Goal: Book appointment/travel/reservation

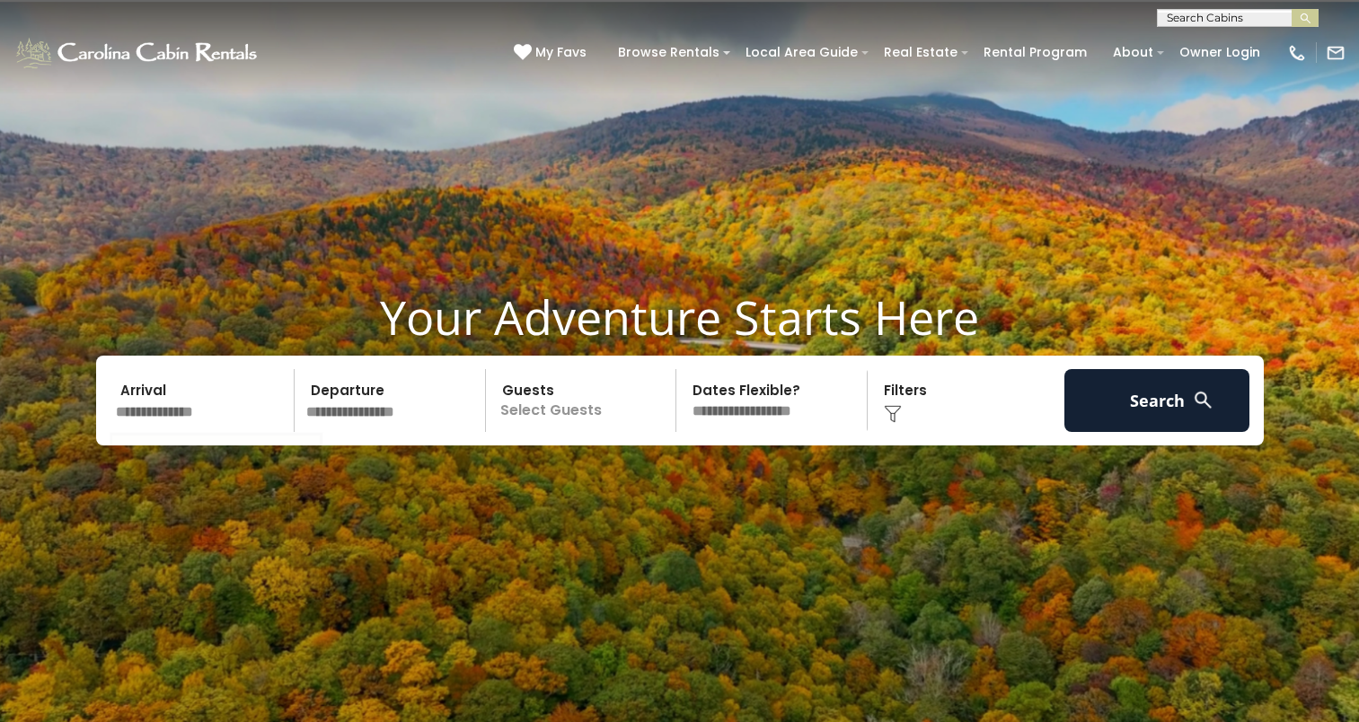
click at [137, 421] on input "text" at bounding box center [203, 400] width 186 height 63
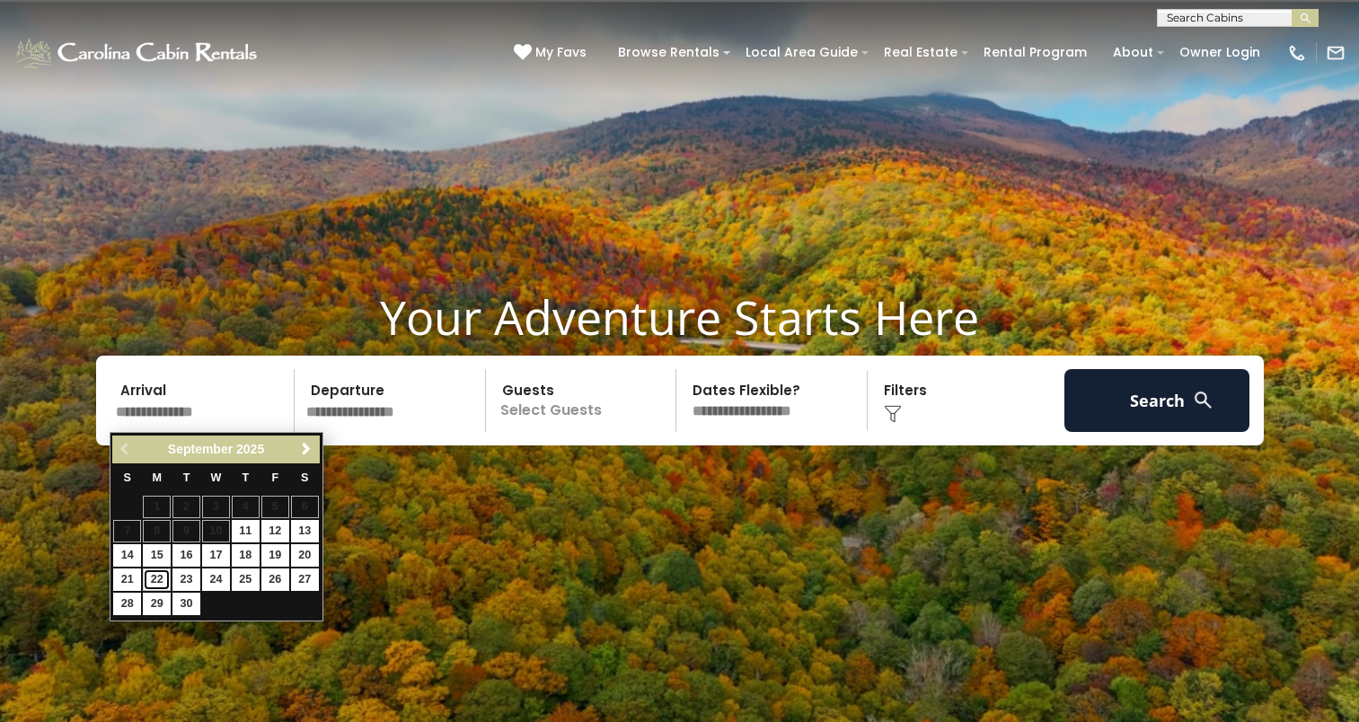
click at [160, 581] on link "22" at bounding box center [157, 580] width 28 height 22
type input "*******"
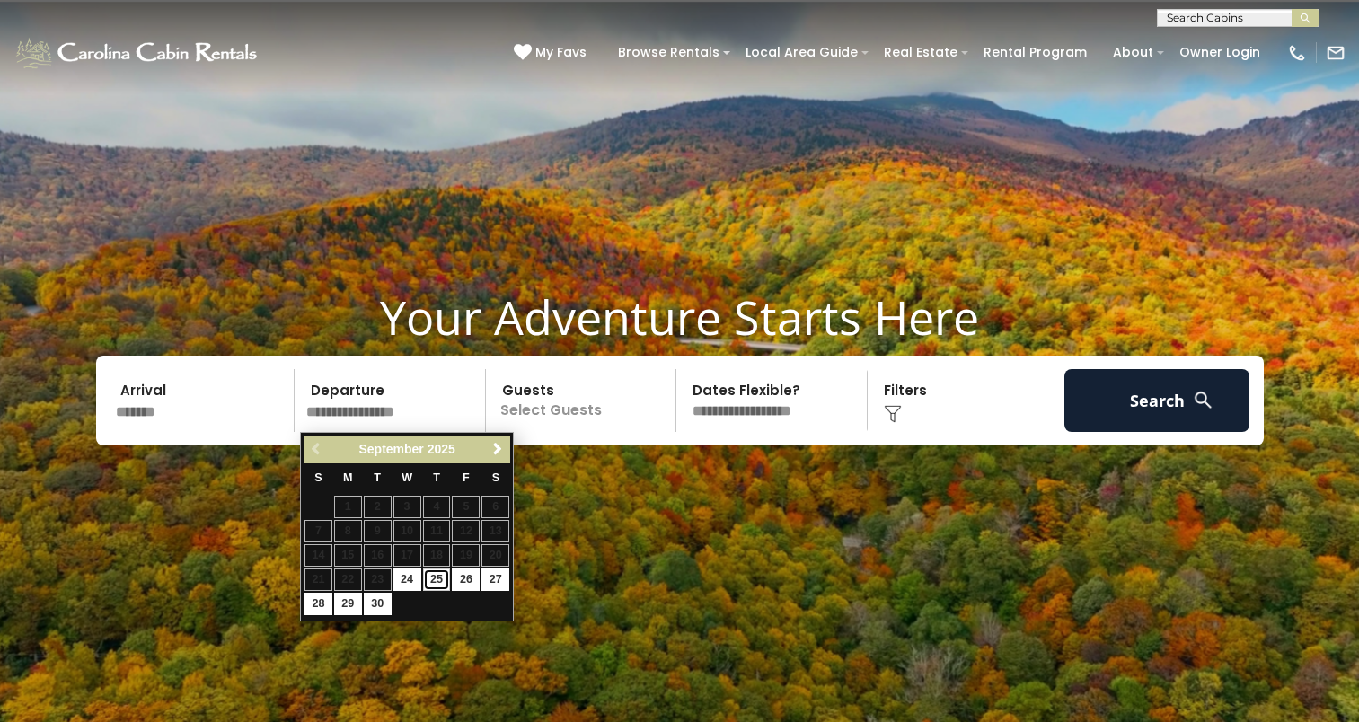
click at [438, 585] on link "25" at bounding box center [437, 580] width 28 height 22
type input "*******"
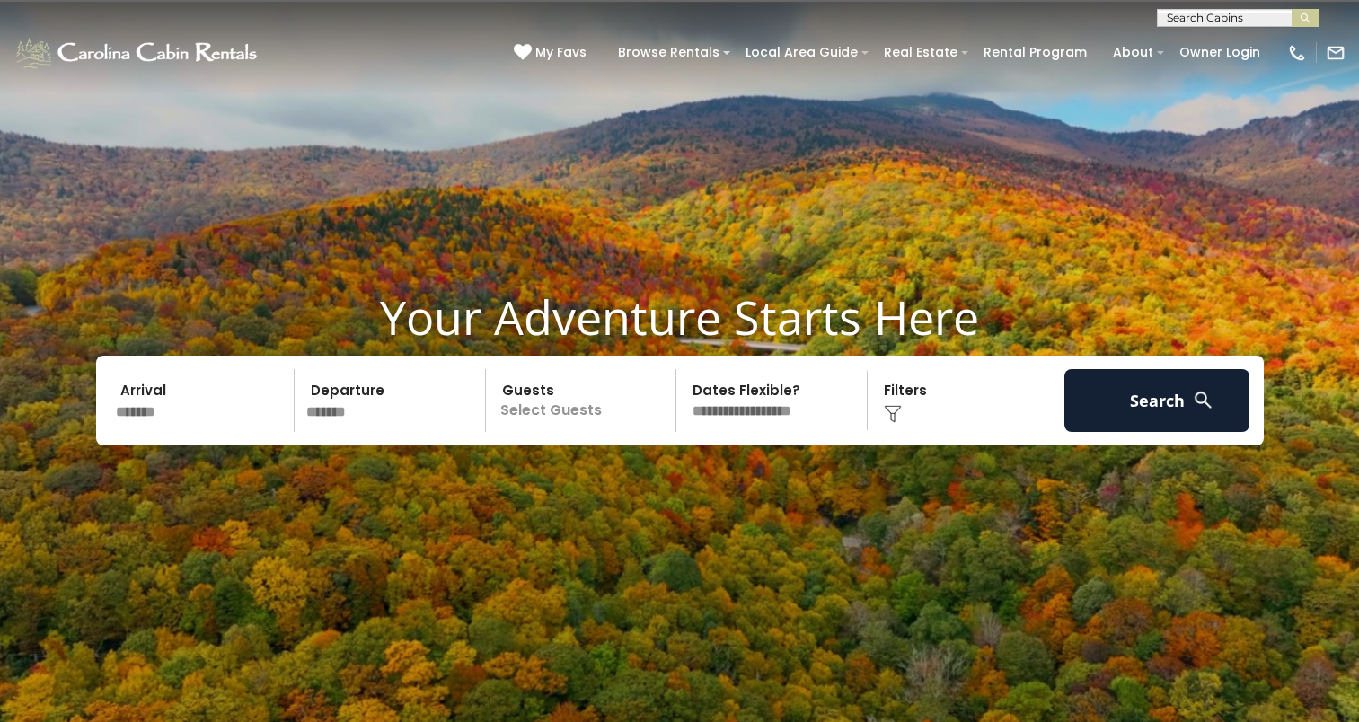
click at [546, 421] on p "Select Guests" at bounding box center [583, 400] width 185 height 63
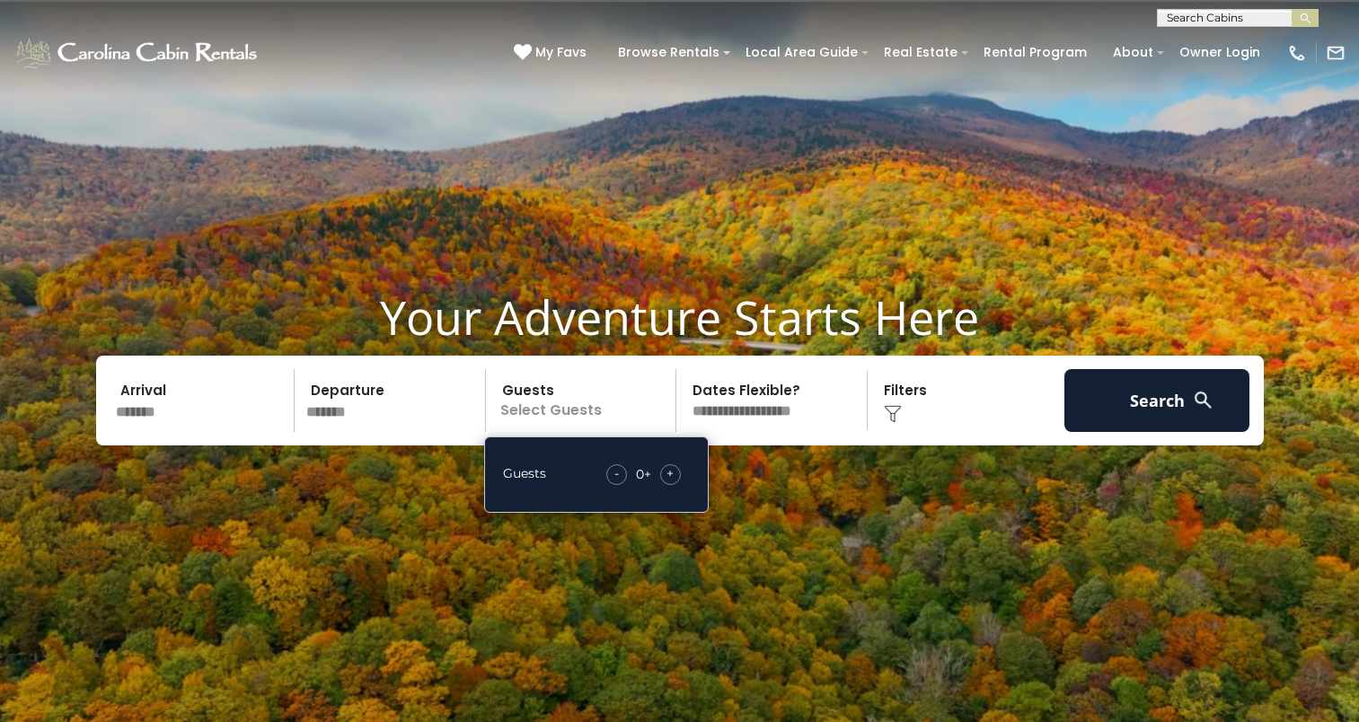
click at [676, 473] on div "+" at bounding box center [670, 474] width 21 height 21
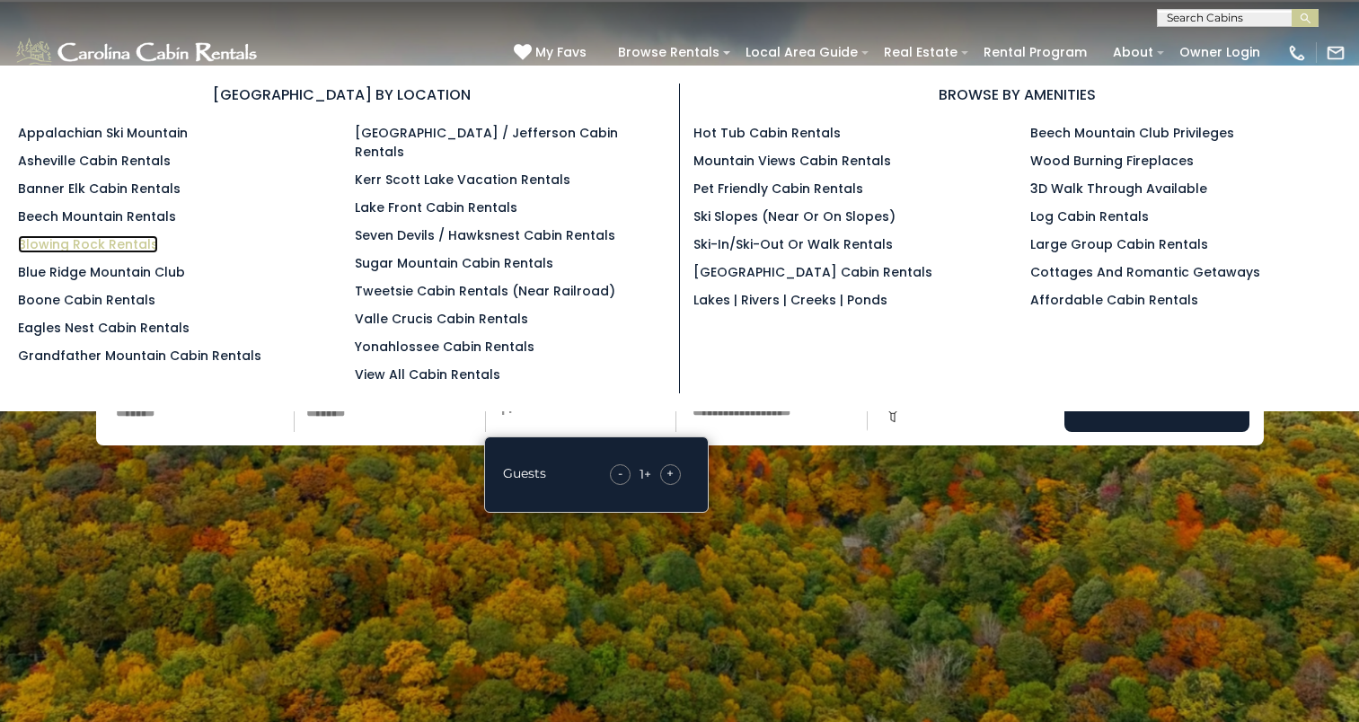
click at [55, 251] on link "Blowing Rock Rentals" at bounding box center [88, 244] width 140 height 18
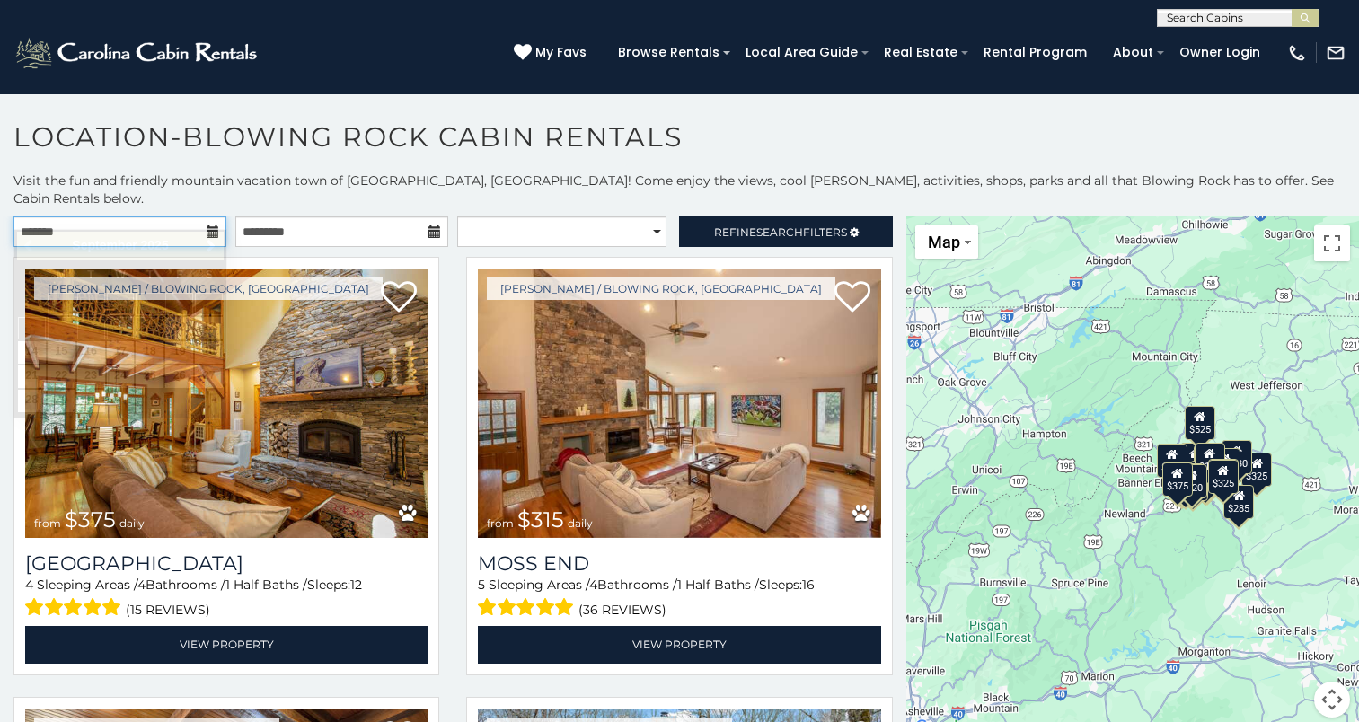
click at [102, 221] on input "text" at bounding box center [119, 232] width 213 height 31
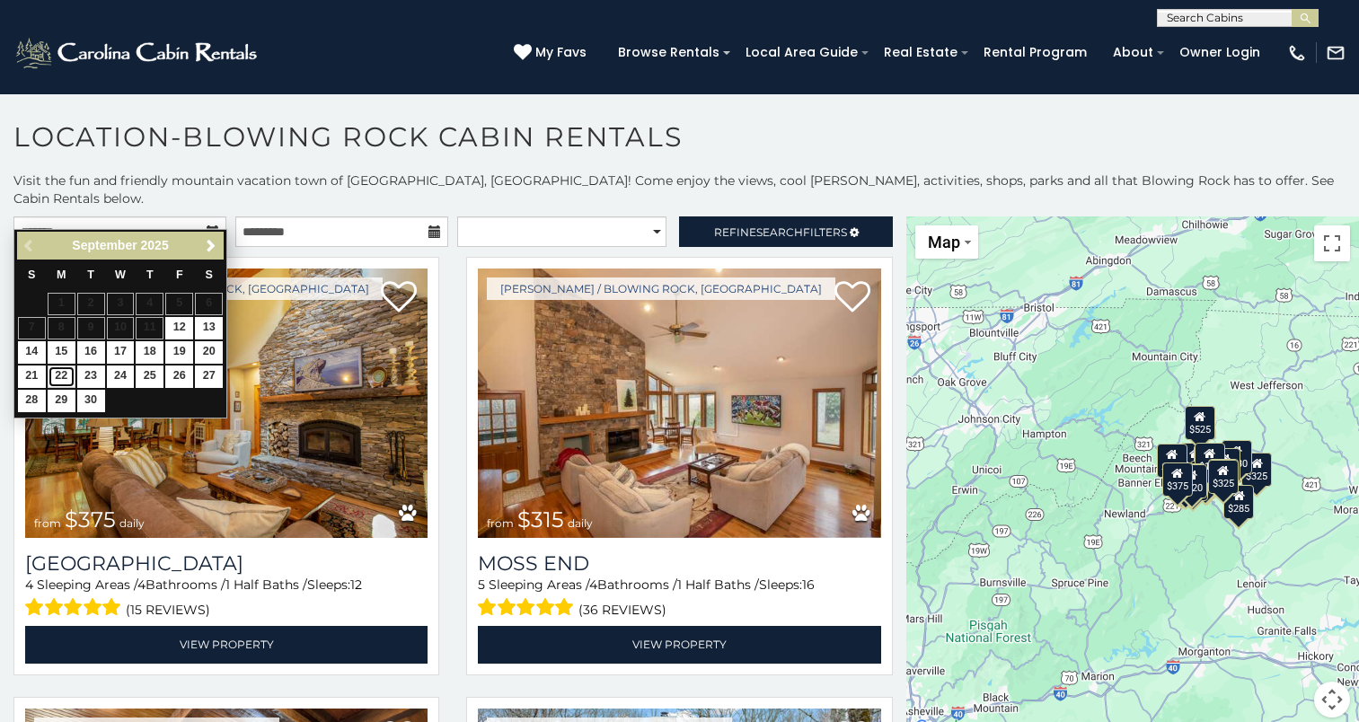
click at [57, 372] on link "22" at bounding box center [62, 377] width 28 height 22
type input "**********"
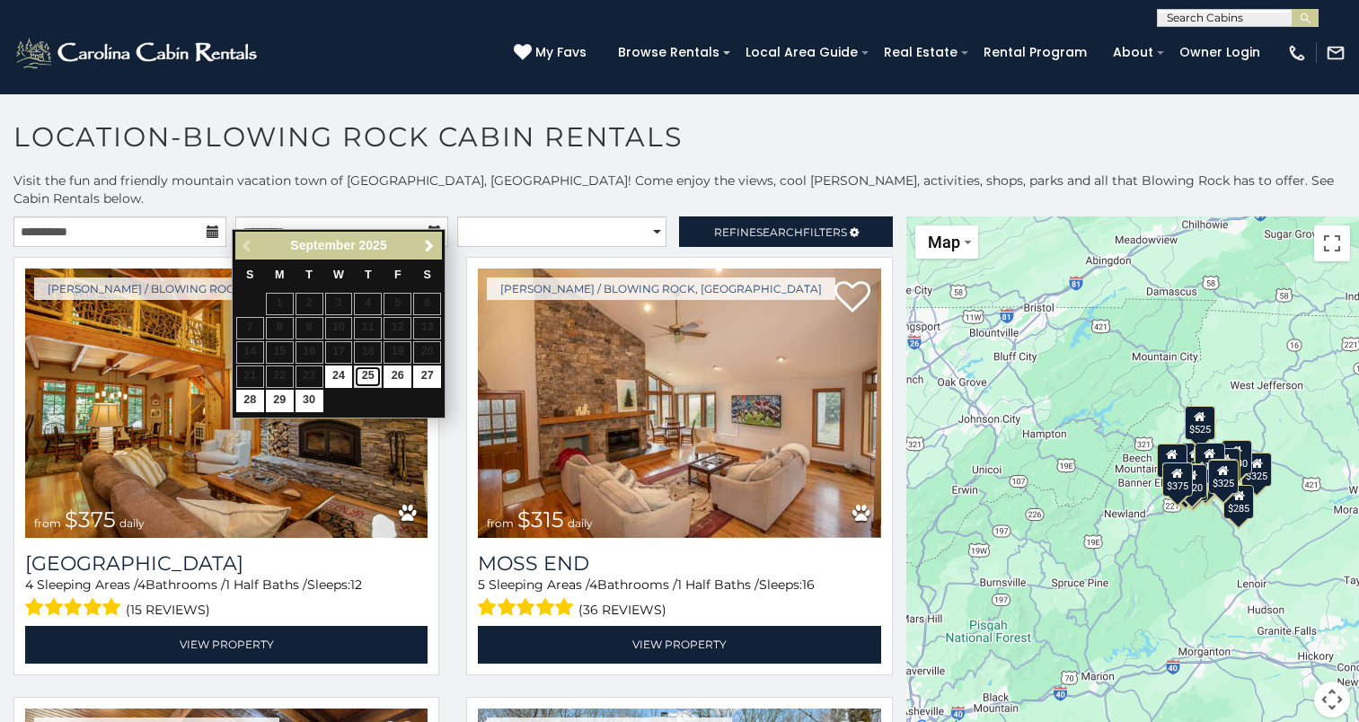
click at [368, 378] on link "25" at bounding box center [368, 377] width 28 height 22
type input "**********"
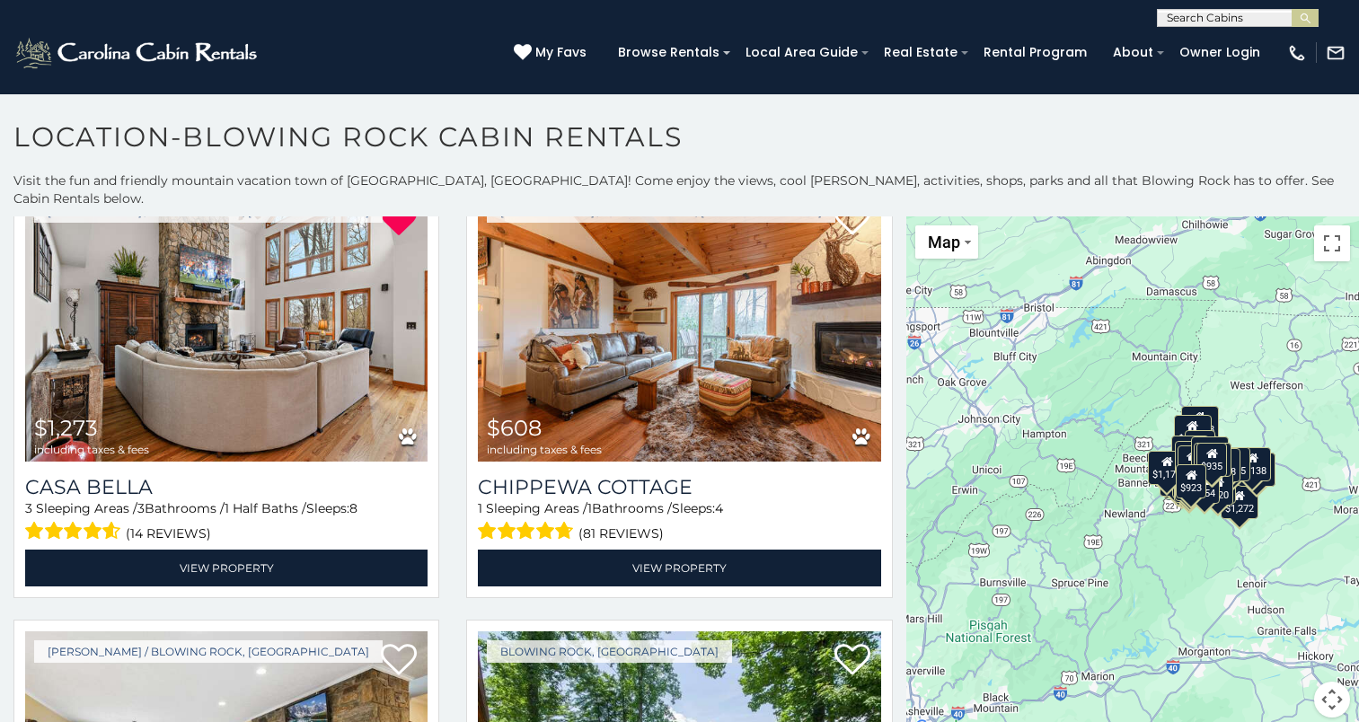
scroll to position [12560, 0]
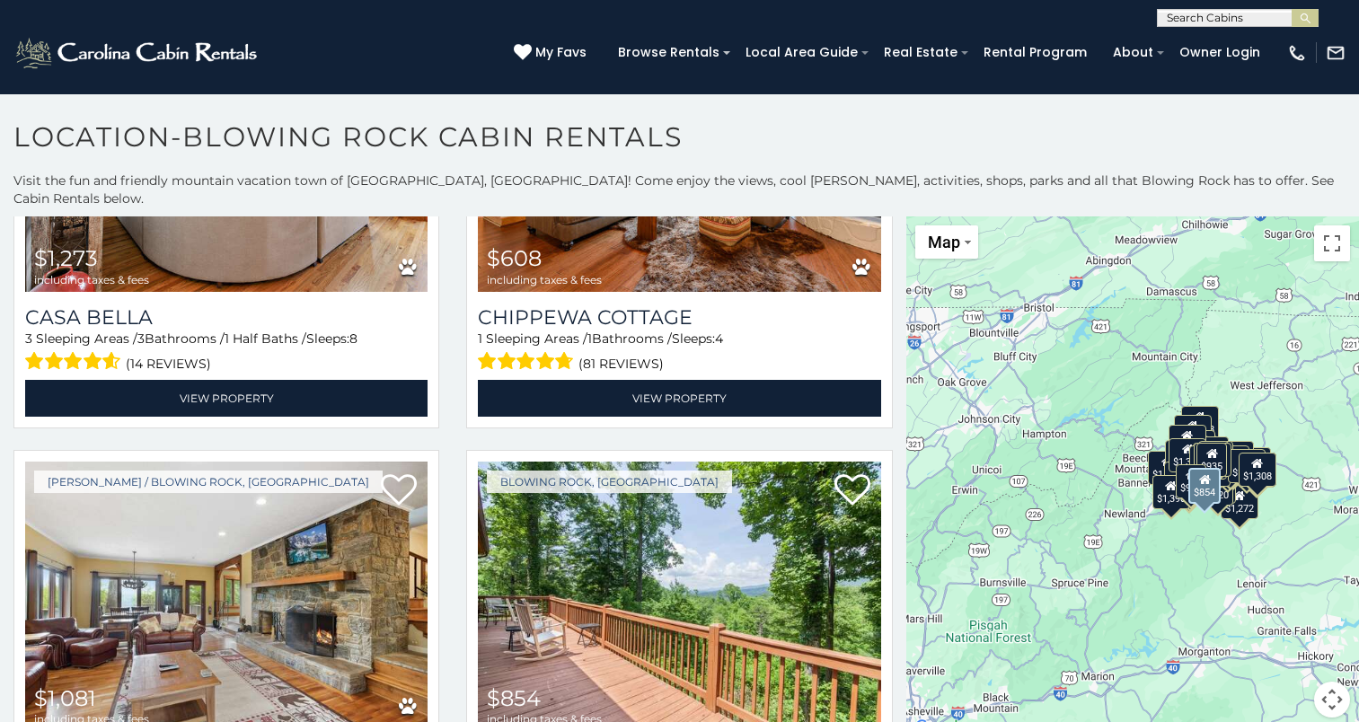
drag, startPoint x: 889, startPoint y: 693, endPoint x: 884, endPoint y: 679, distance: 14.5
click at [884, 679] on div "Blowing Rock, NC $854 including taxes & fees Misty Mountain Cabin 3 Sleeping Ar…" at bounding box center [679, 664] width 453 height 429
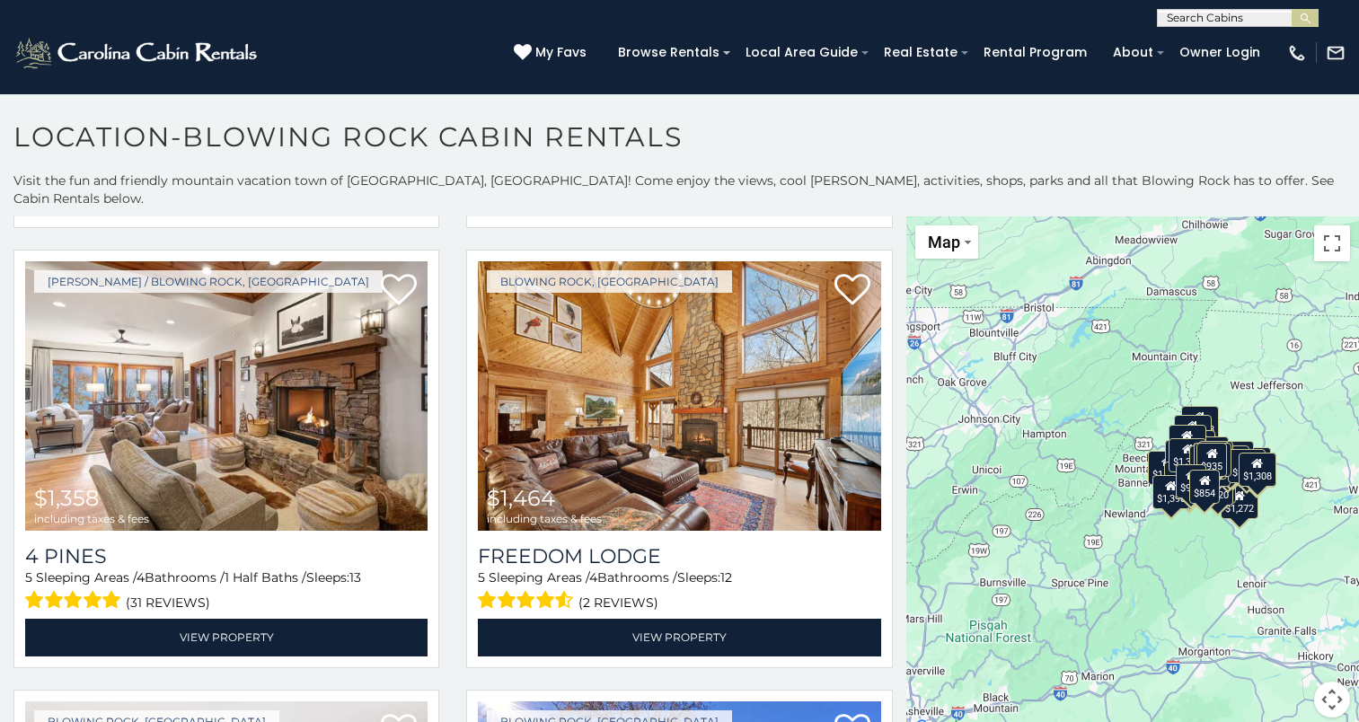
scroll to position [17777, 0]
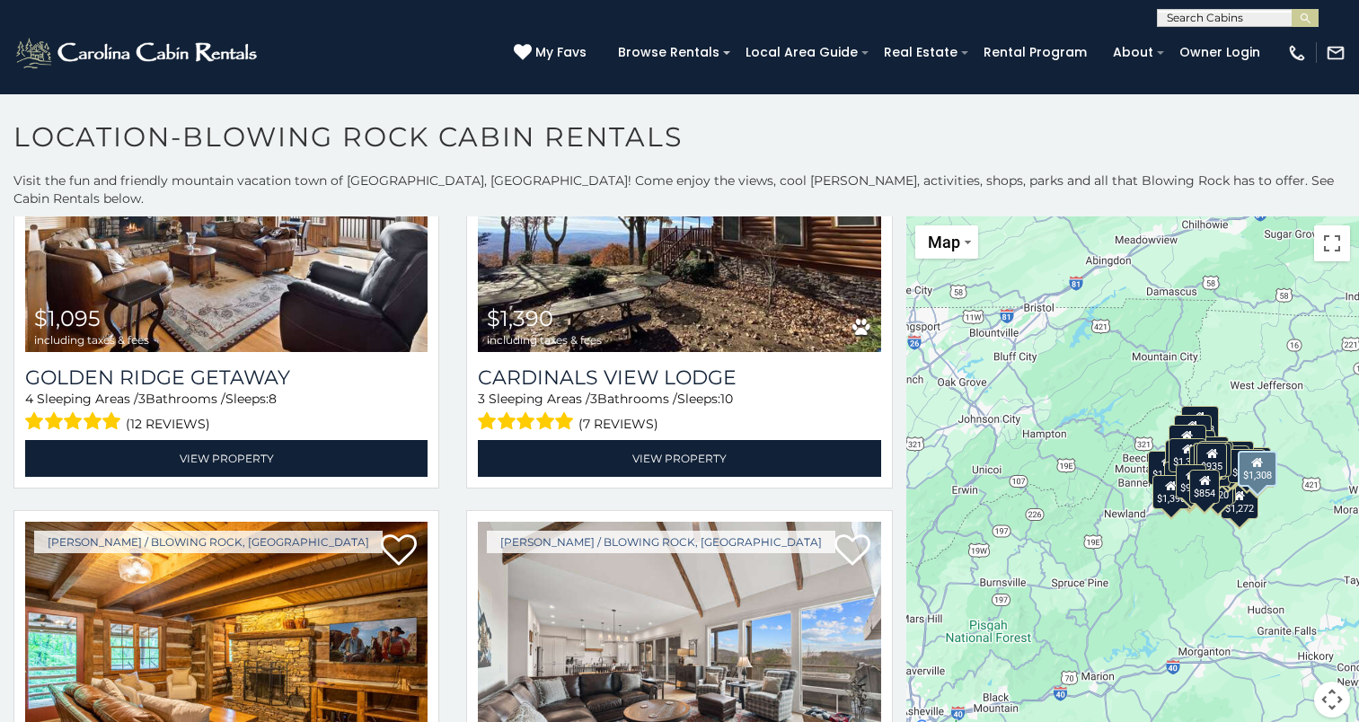
drag, startPoint x: 888, startPoint y: 692, endPoint x: 889, endPoint y: 681, distance: 10.9
click at [889, 681] on div "Boone / Blowing Rock, NC $1,308 including taxes & fees Happy Campers 4 Sleeping…" at bounding box center [679, 724] width 453 height 429
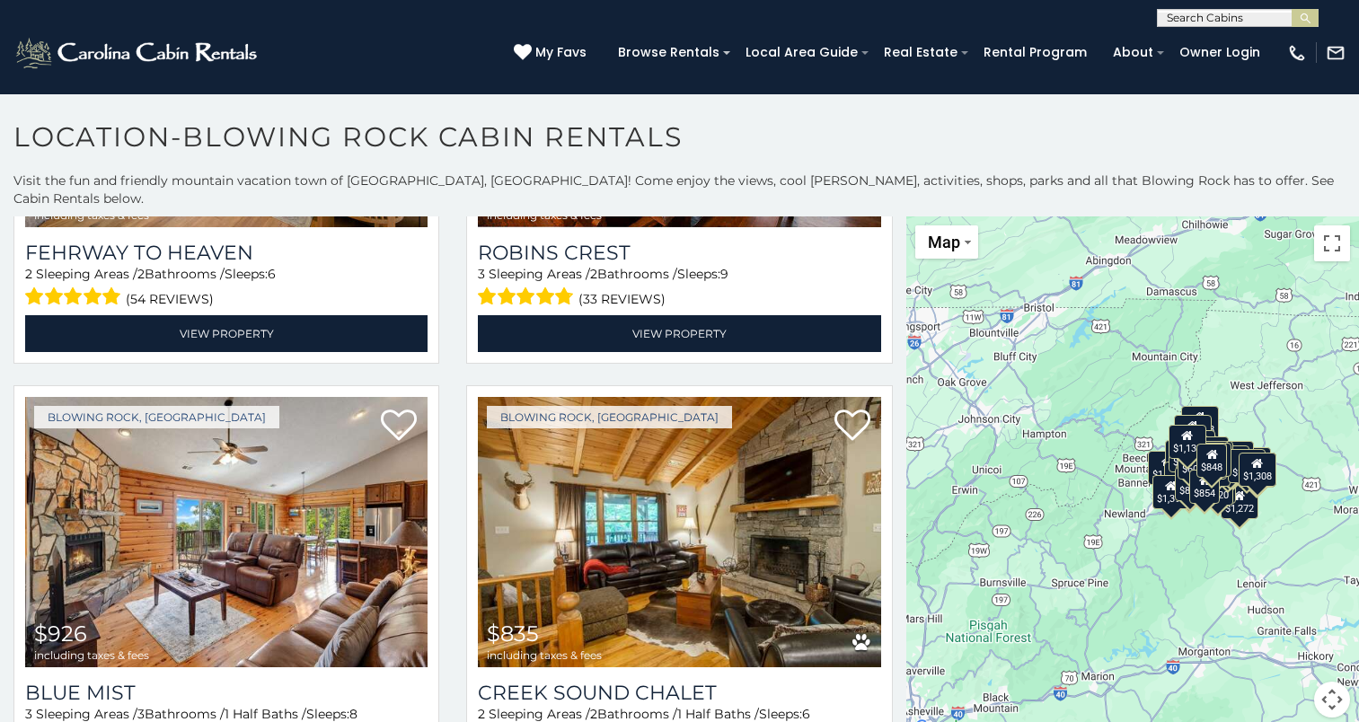
scroll to position [9089, 0]
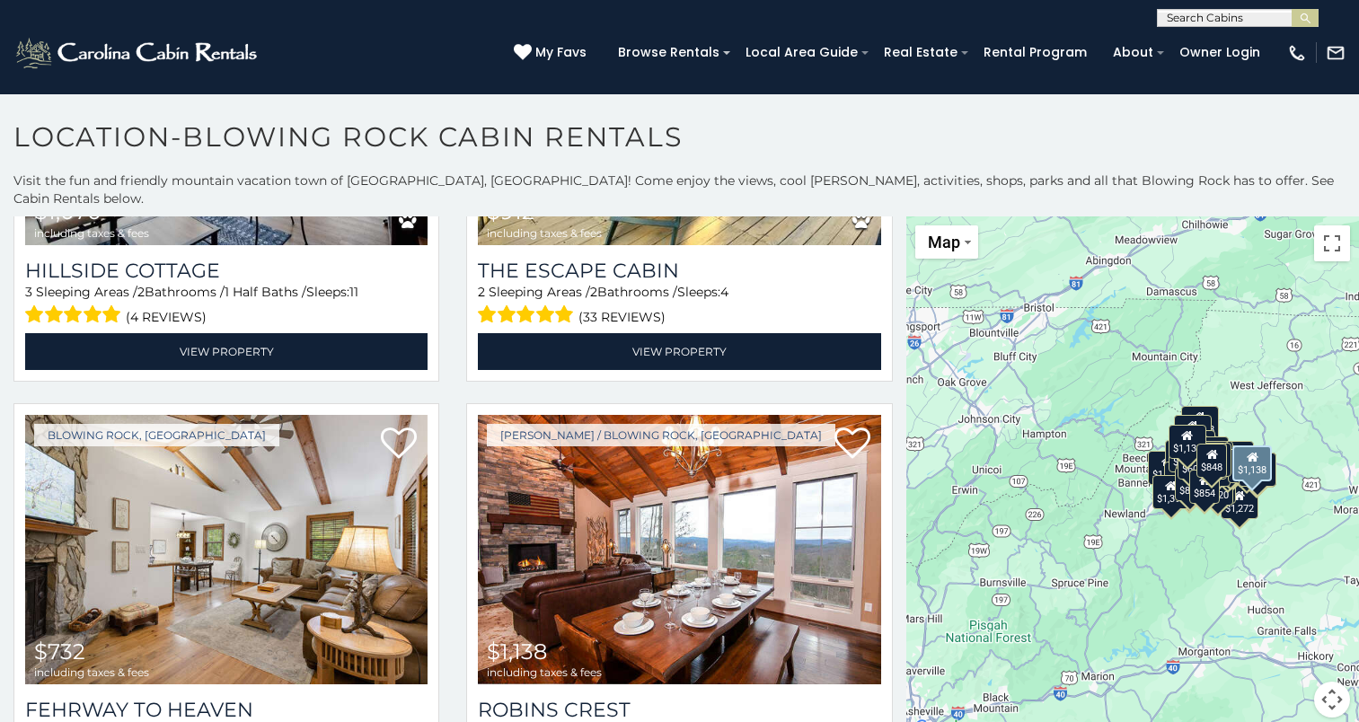
click at [890, 403] on div "Boone / Blowing Rock, NC $1,138 including taxes & fees Robins Crest 3 Sleeping …" at bounding box center [679, 617] width 453 height 429
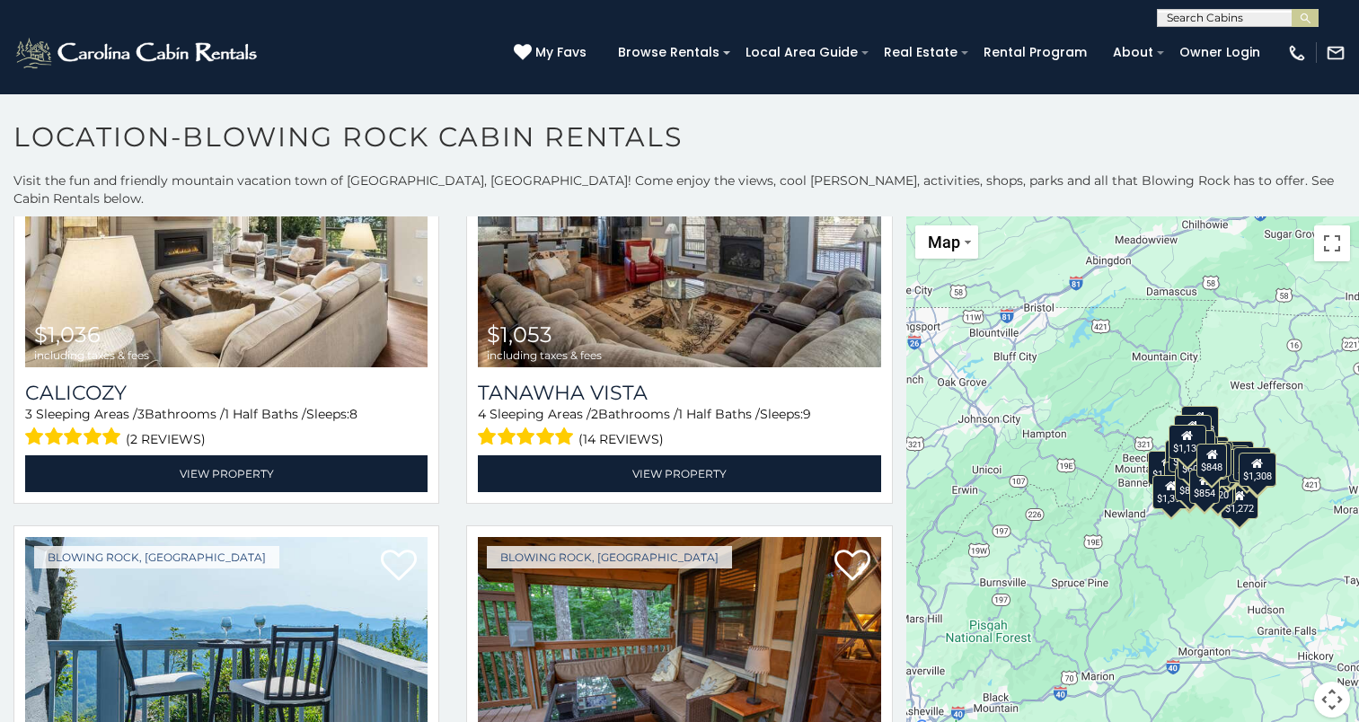
scroll to position [5431, 0]
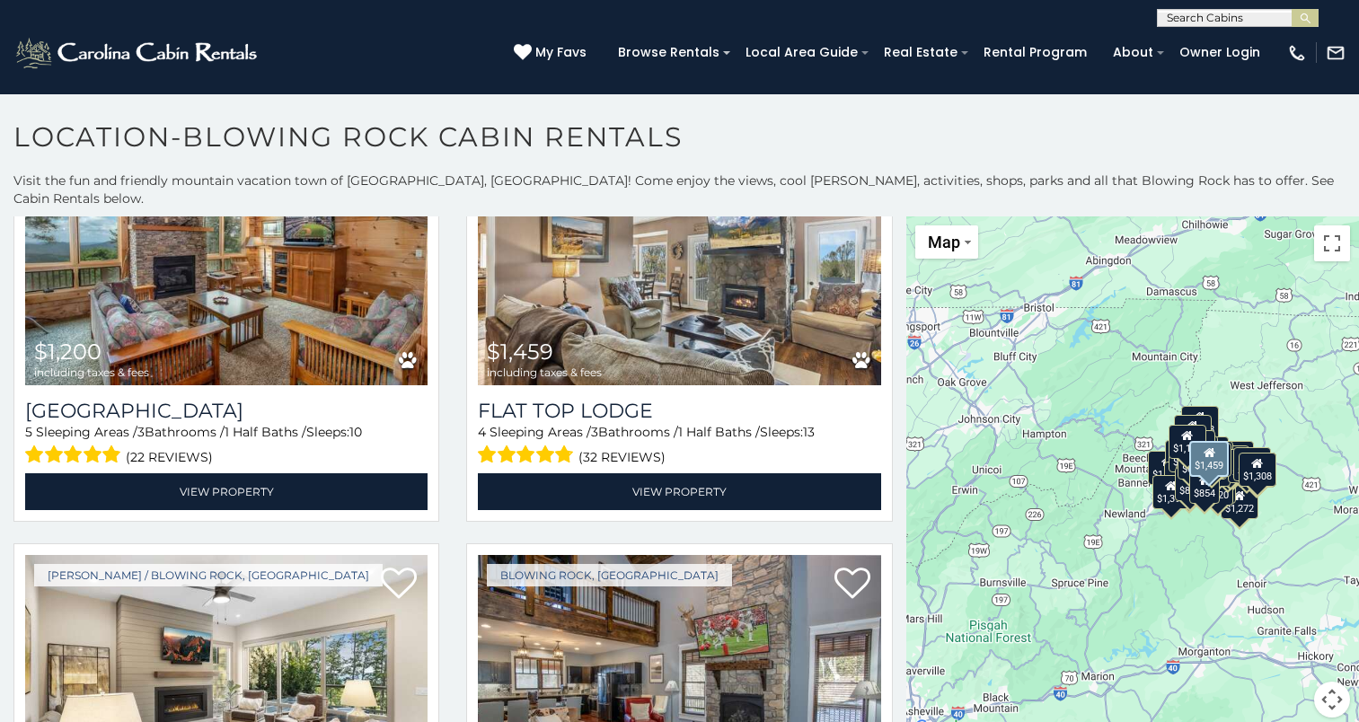
click at [890, 327] on div "Boone / Blowing Rock, NC $1,459 including taxes & fees Flat Top Lodge 4 Sleepin…" at bounding box center [679, 317] width 453 height 429
click at [890, 324] on div "Boone / Blowing Rock, NC $1,459 including taxes & fees Flat Top Lodge 4 Sleepin…" at bounding box center [679, 317] width 453 height 429
drag, startPoint x: 890, startPoint y: 362, endPoint x: 890, endPoint y: 343, distance: 18.9
click at [890, 343] on div "Boone / Blowing Rock, NC $1,459 including taxes & fees Flat Top Lodge 4 Sleepin…" at bounding box center [679, 317] width 453 height 429
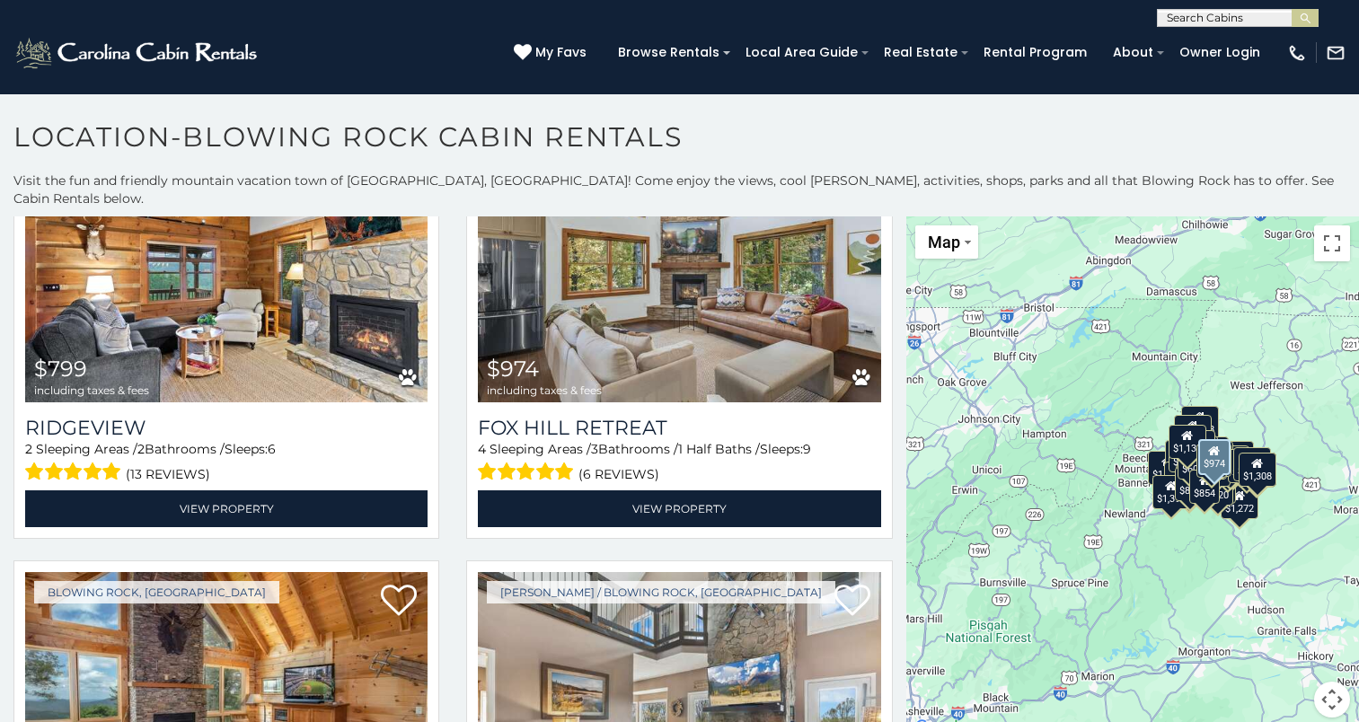
click at [889, 307] on div "Boone / Blowing Rock, NC $974 including taxes & fees Fox Hill Retreat 4 Sleepin…" at bounding box center [679, 335] width 453 height 429
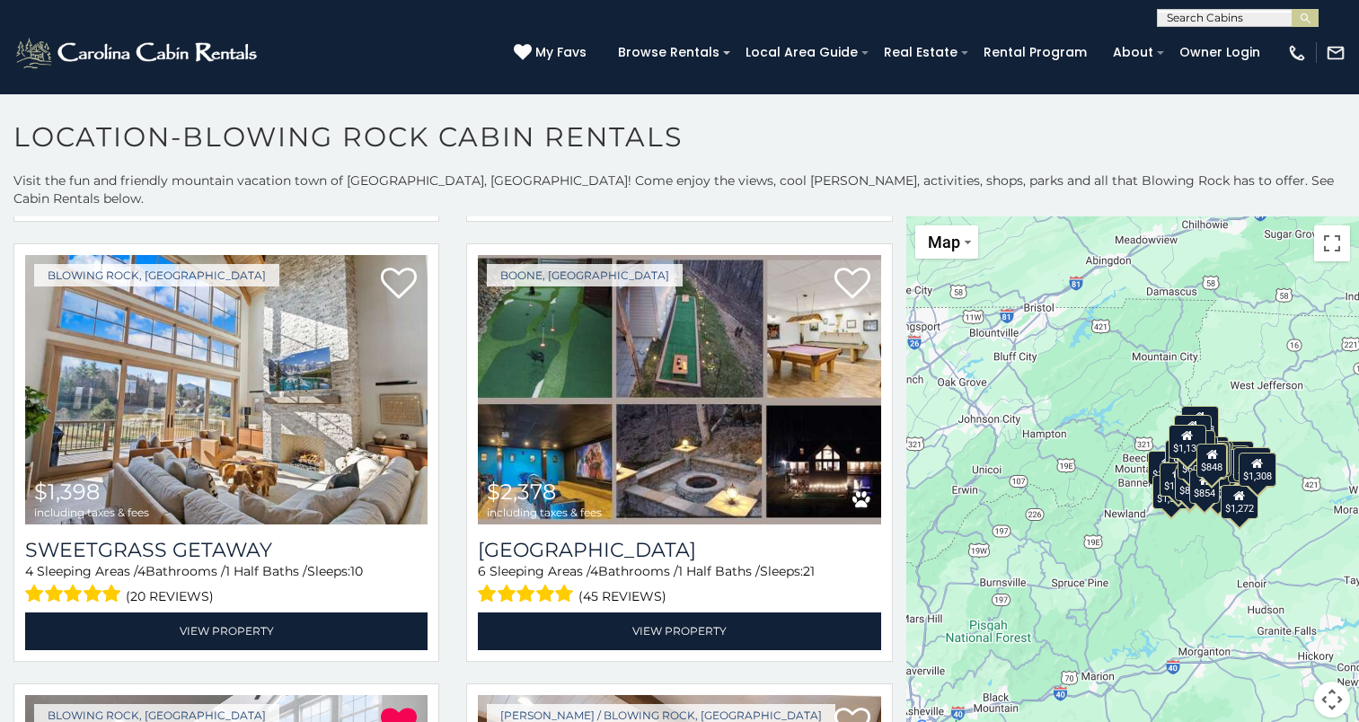
scroll to position [1315, 0]
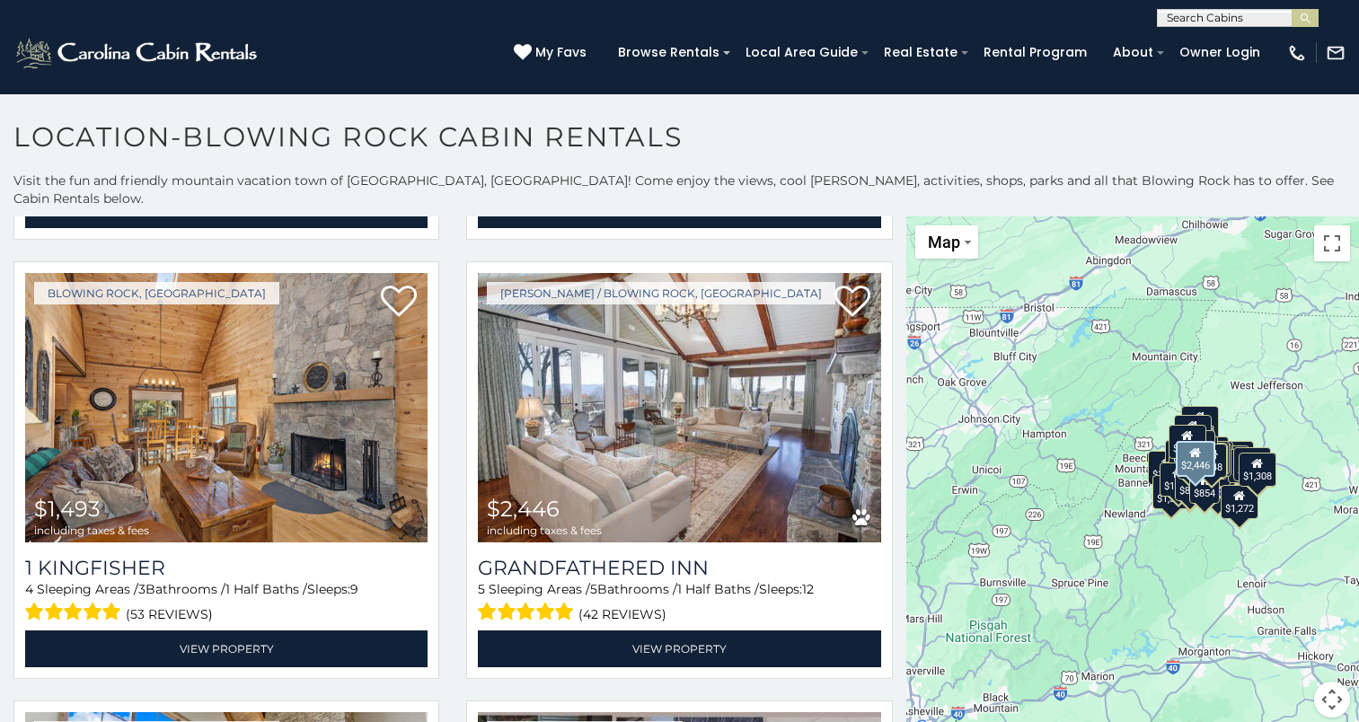
click at [890, 261] on div "Boone / Blowing Rock, NC $2,446 including taxes & fees Grandfathered Inn 5 Slee…" at bounding box center [679, 475] width 453 height 429
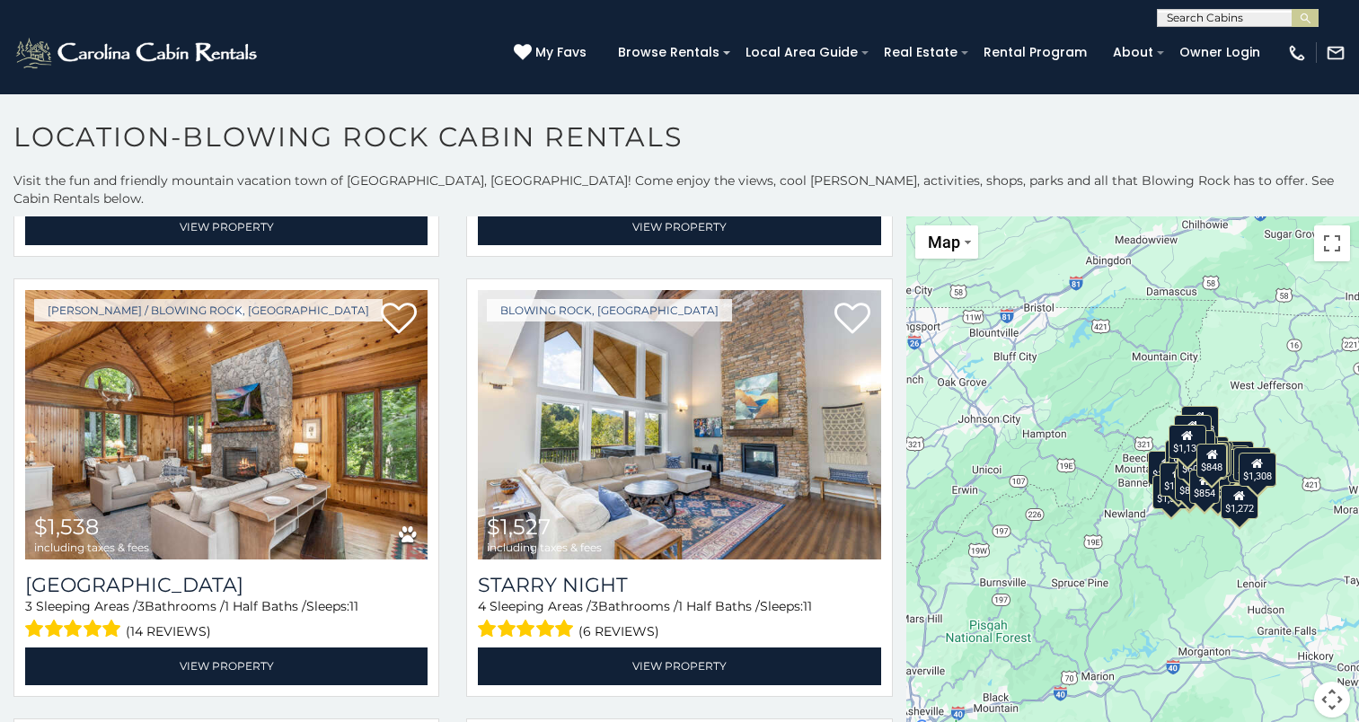
scroll to position [401, 0]
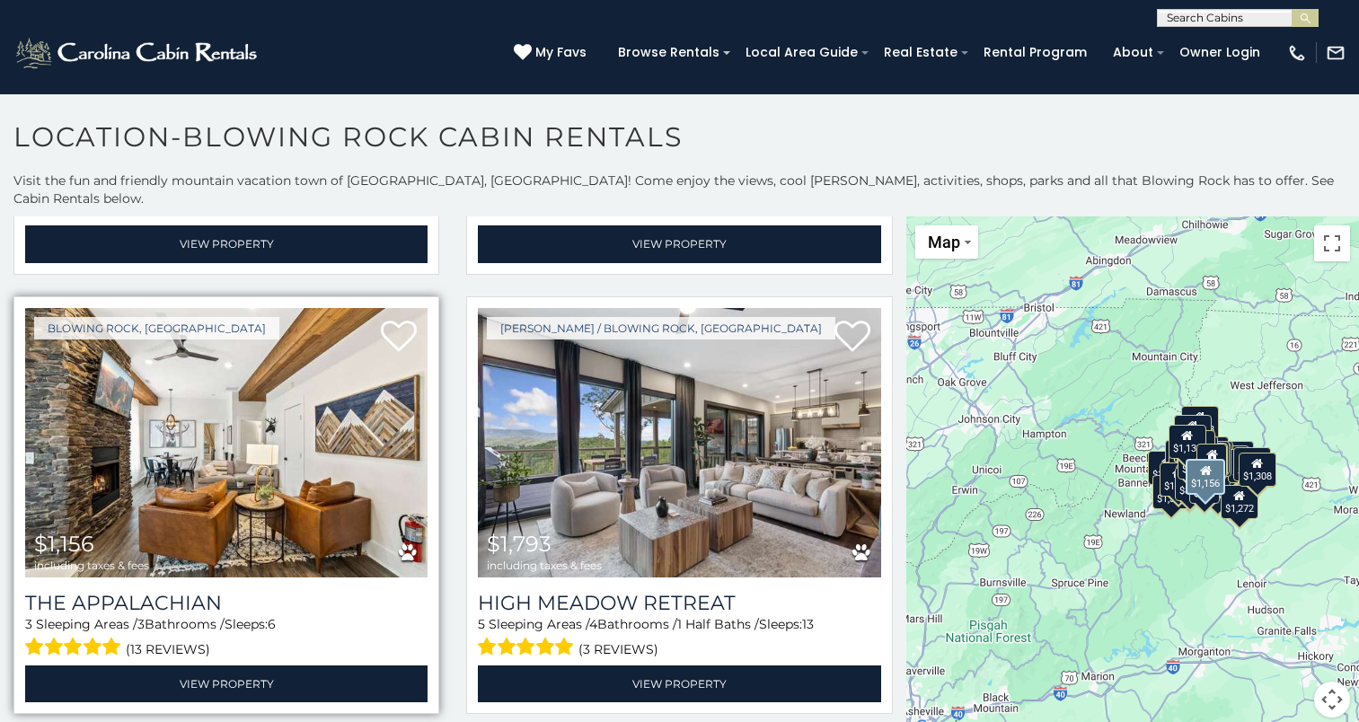
click at [295, 455] on img at bounding box center [226, 443] width 402 height 270
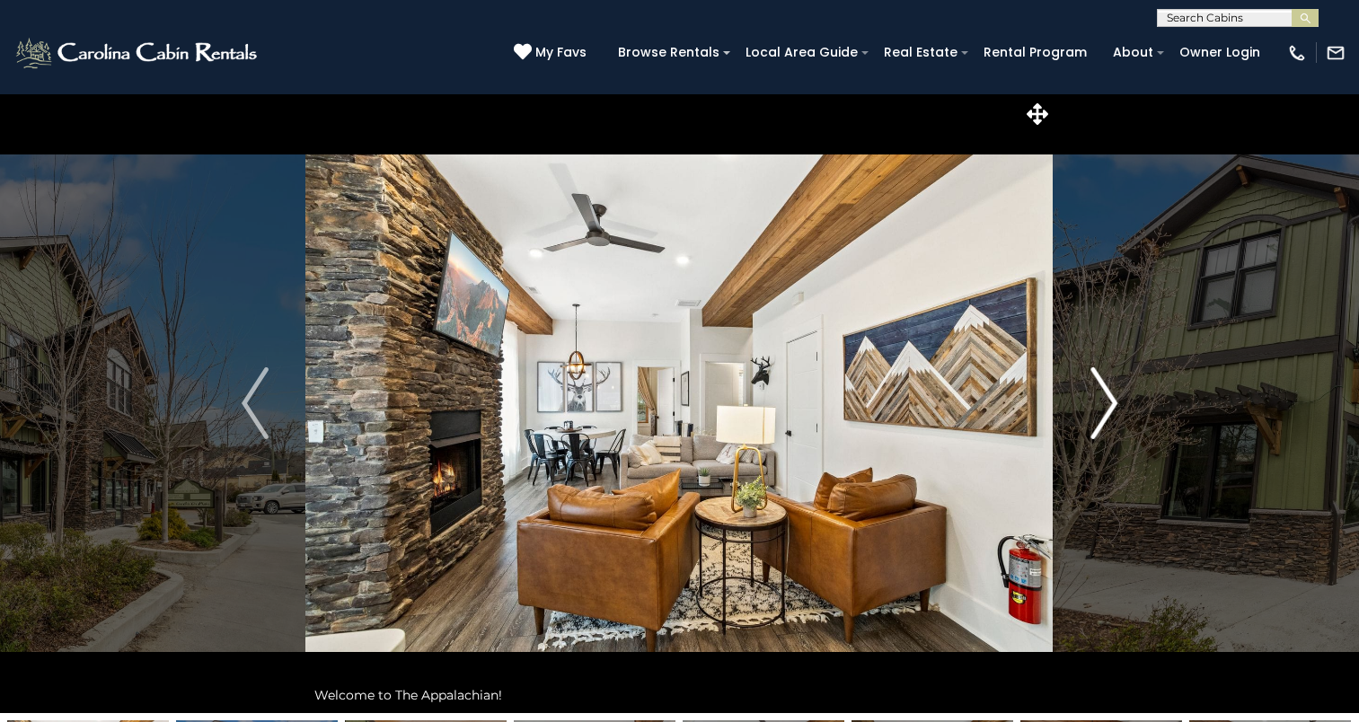
click at [1081, 429] on button "Next" at bounding box center [1104, 403] width 101 height 620
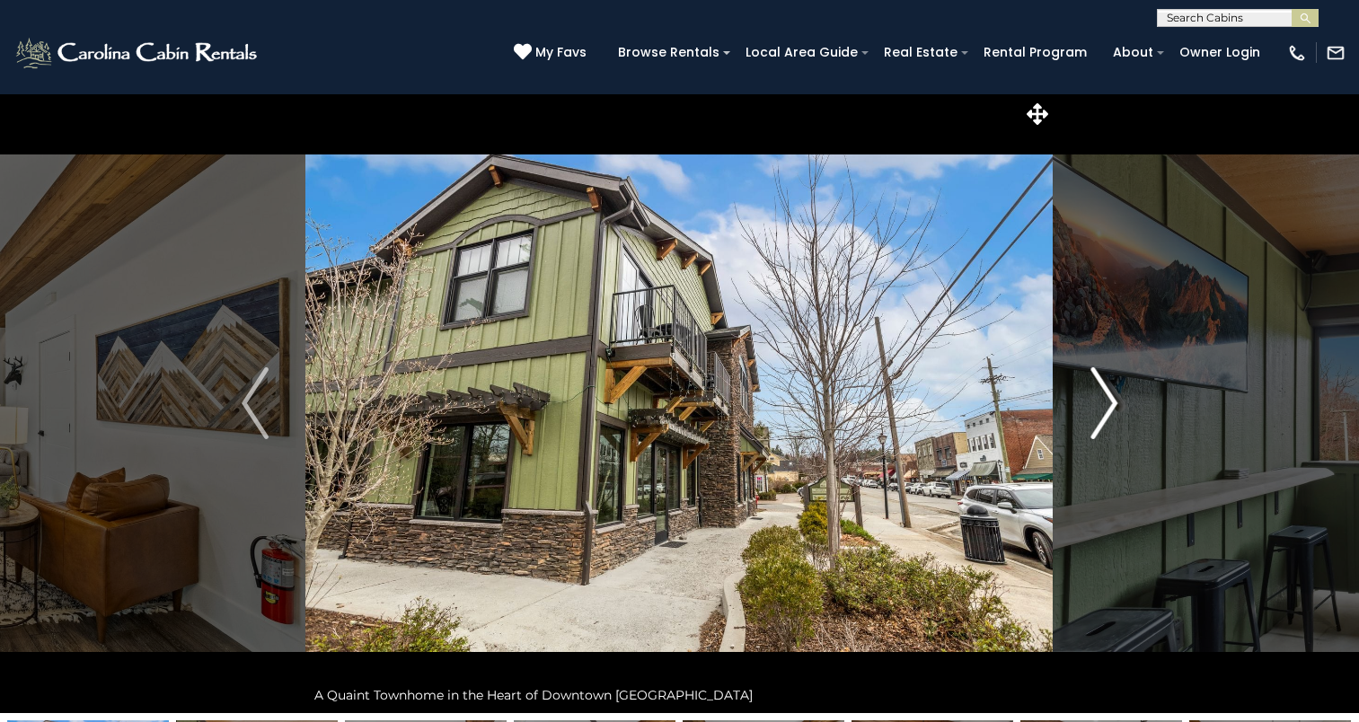
click at [1097, 423] on img "Next" at bounding box center [1104, 403] width 27 height 72
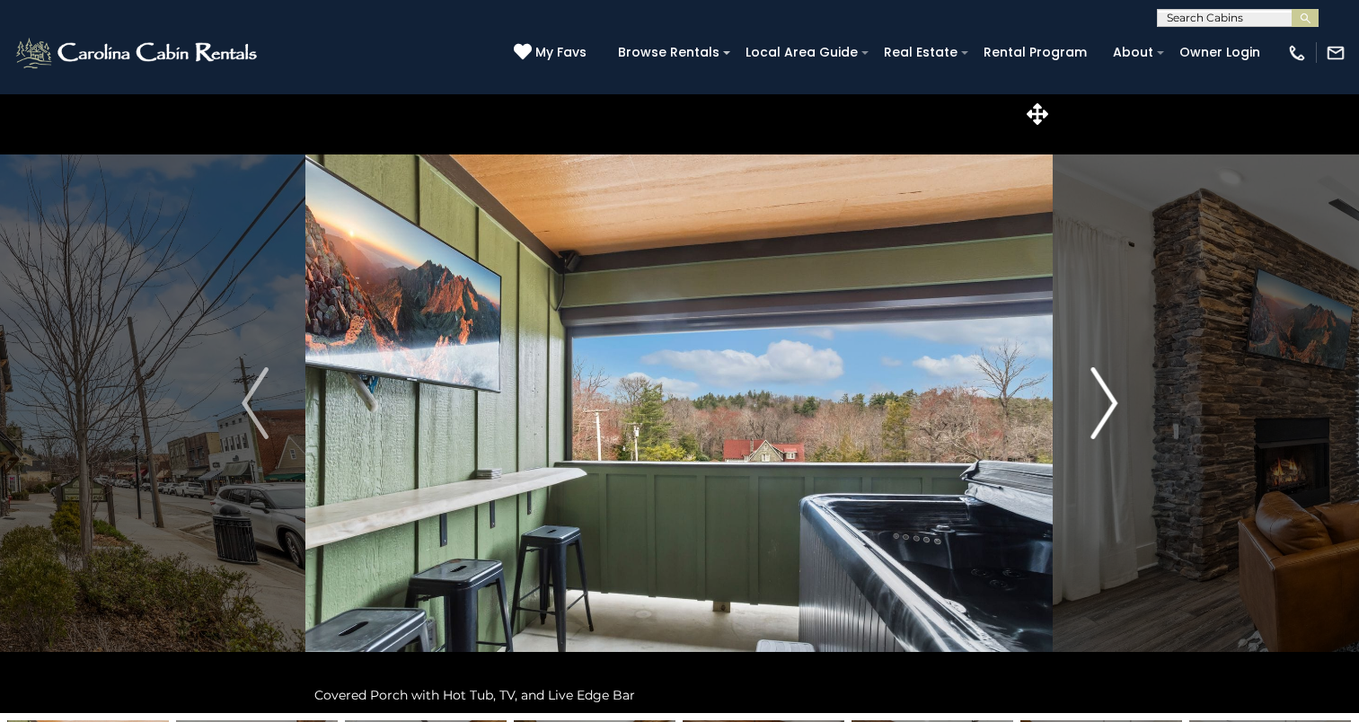
click at [1097, 423] on img "Next" at bounding box center [1104, 403] width 27 height 72
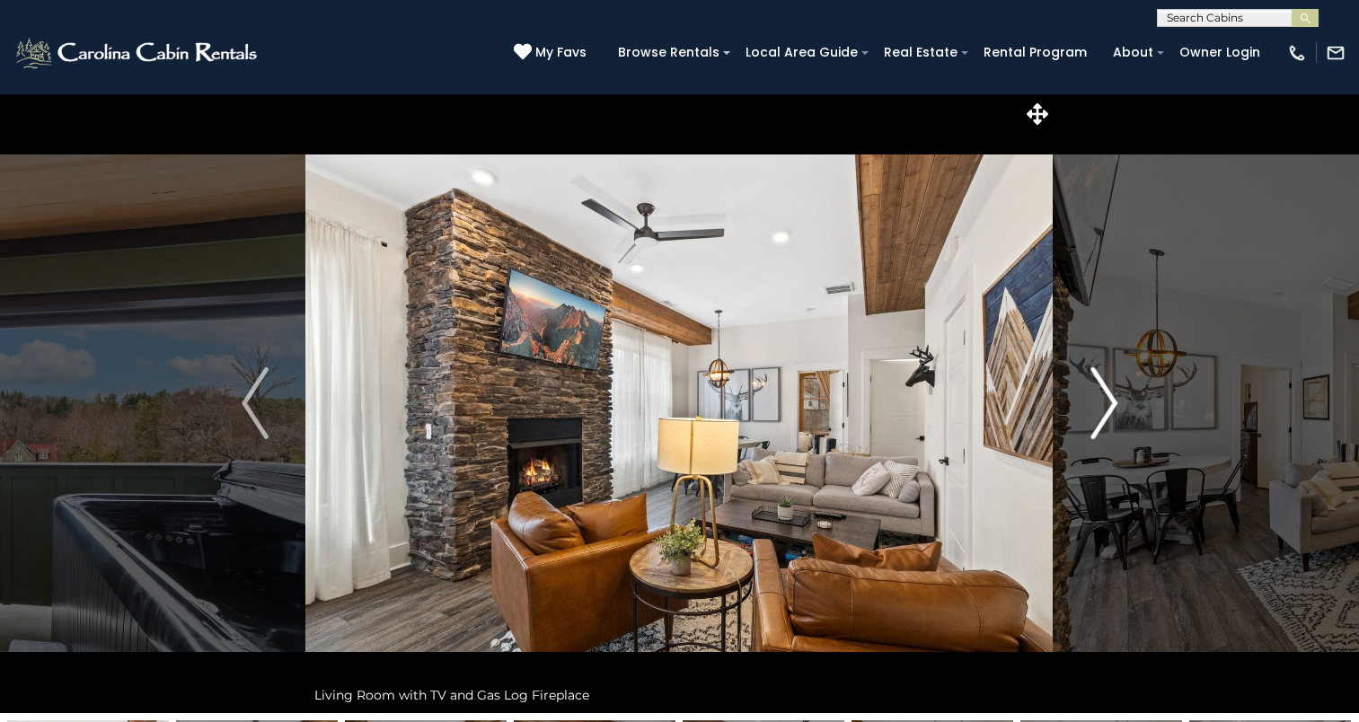
click at [1097, 423] on img "Next" at bounding box center [1104, 403] width 27 height 72
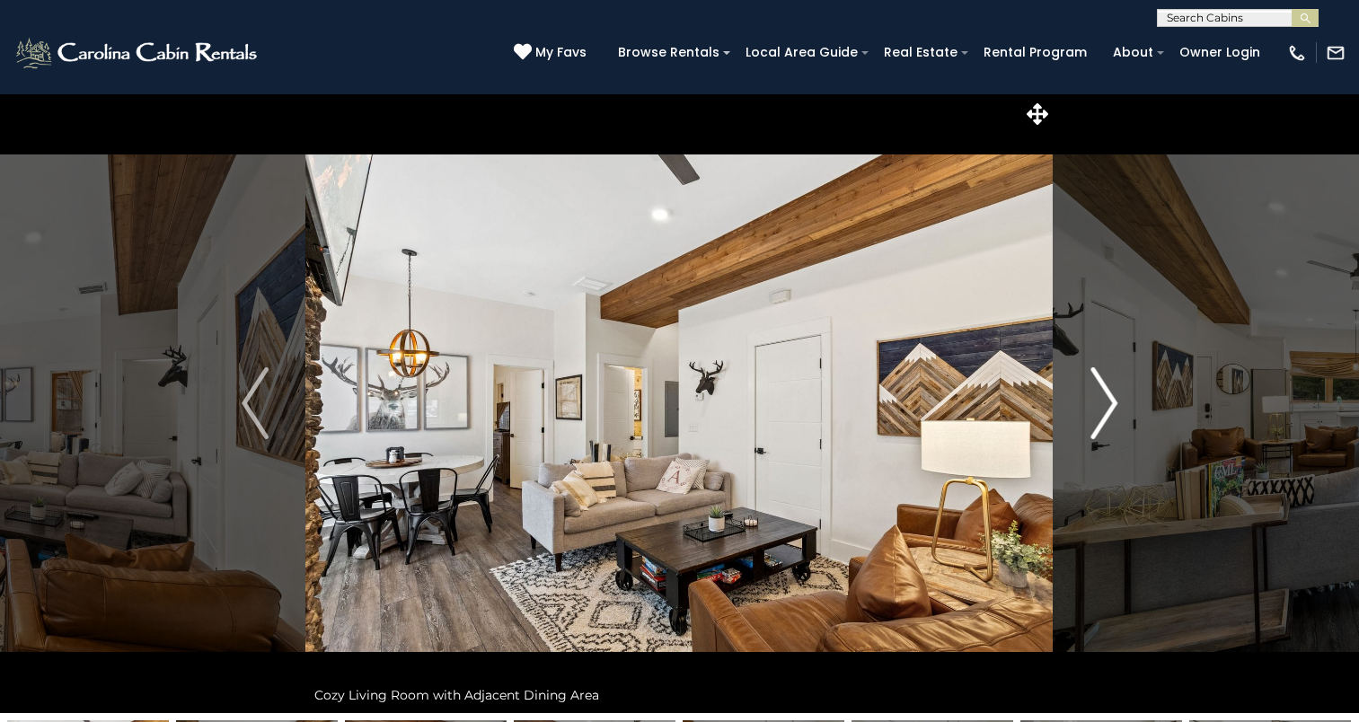
click at [1097, 423] on img "Next" at bounding box center [1104, 403] width 27 height 72
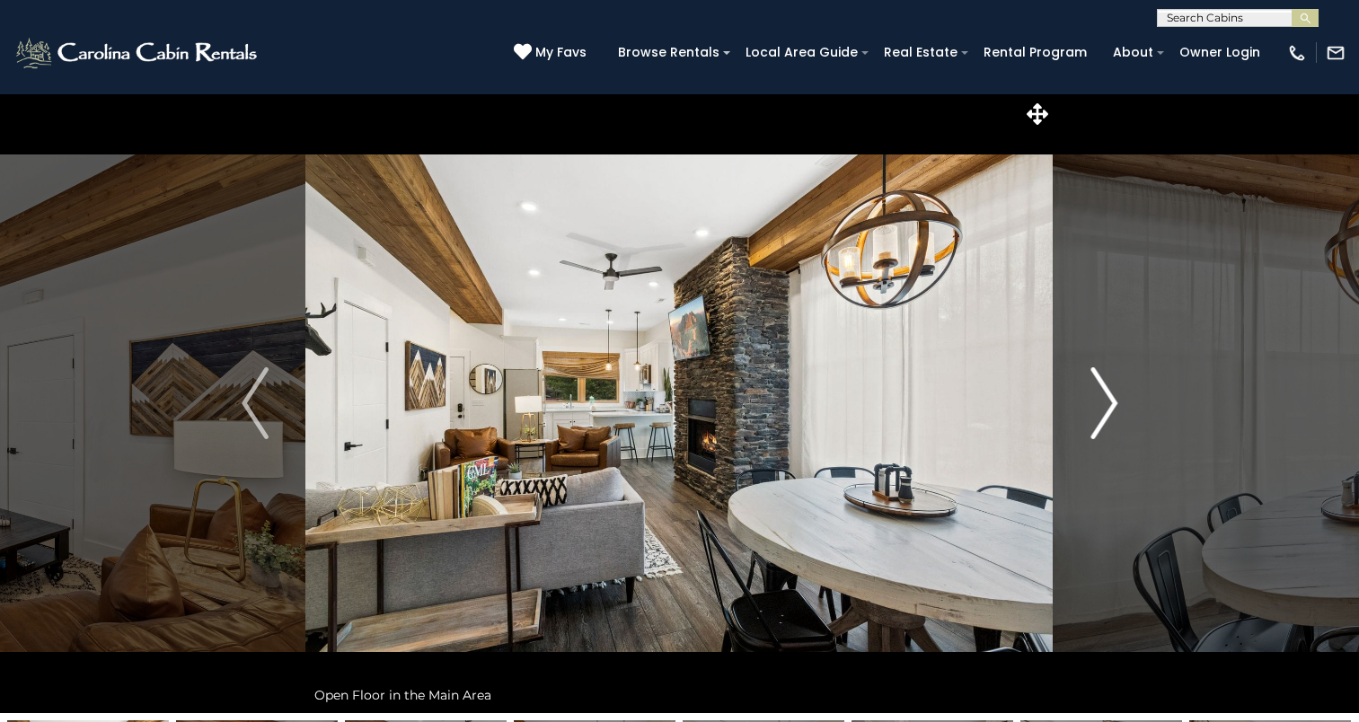
click at [1097, 423] on img "Next" at bounding box center [1104, 403] width 27 height 72
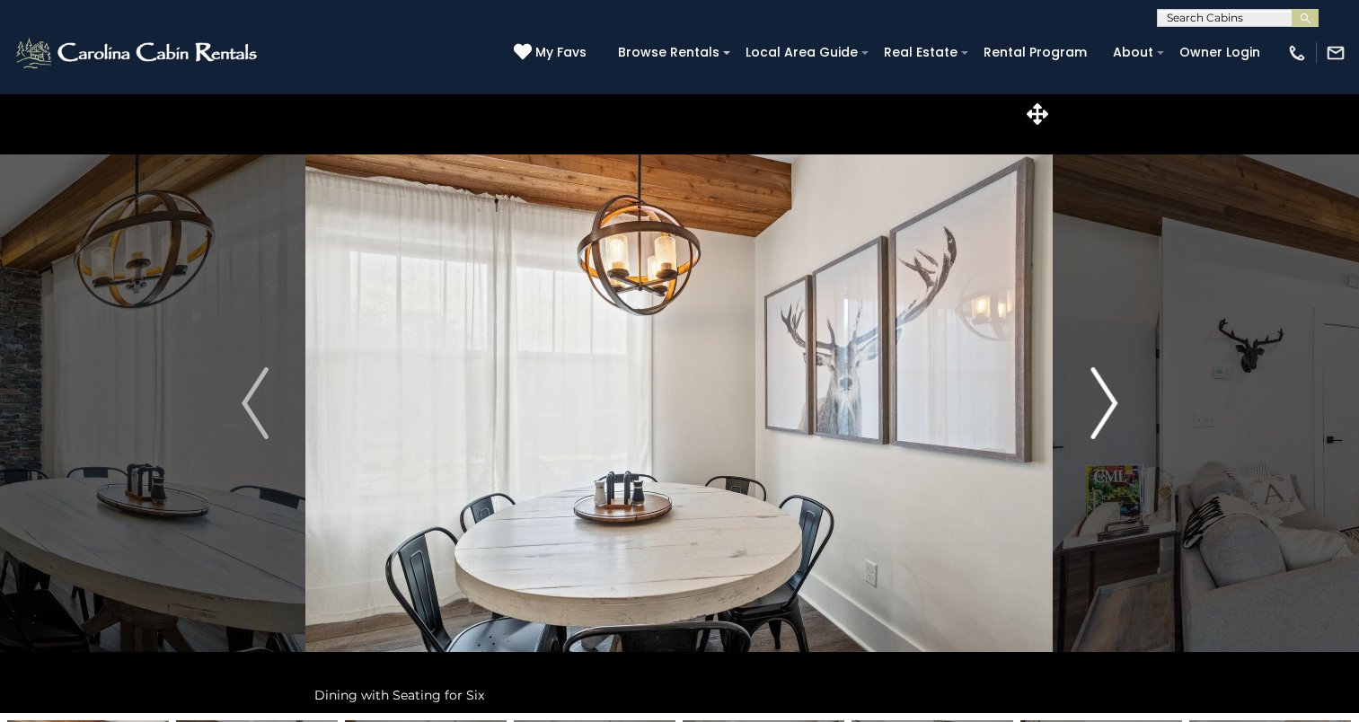
click at [1097, 423] on img "Next" at bounding box center [1104, 403] width 27 height 72
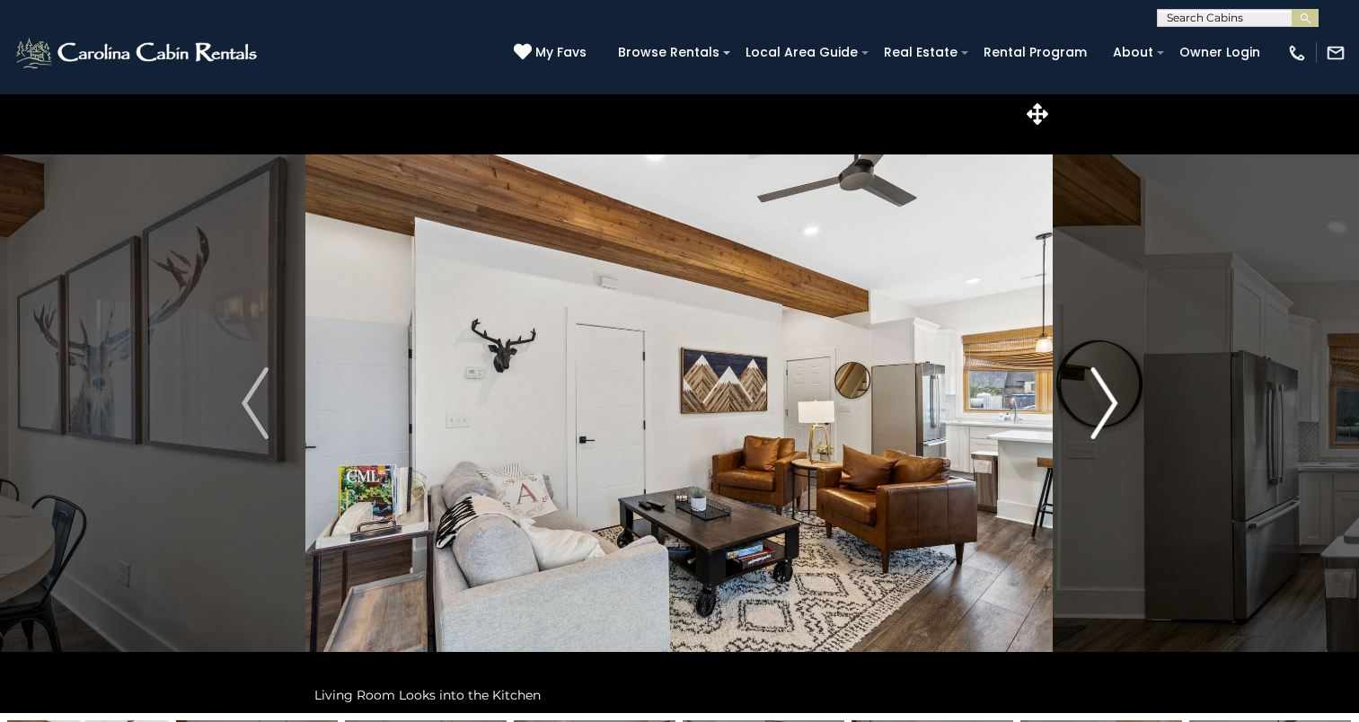
click at [1097, 423] on img "Next" at bounding box center [1104, 403] width 27 height 72
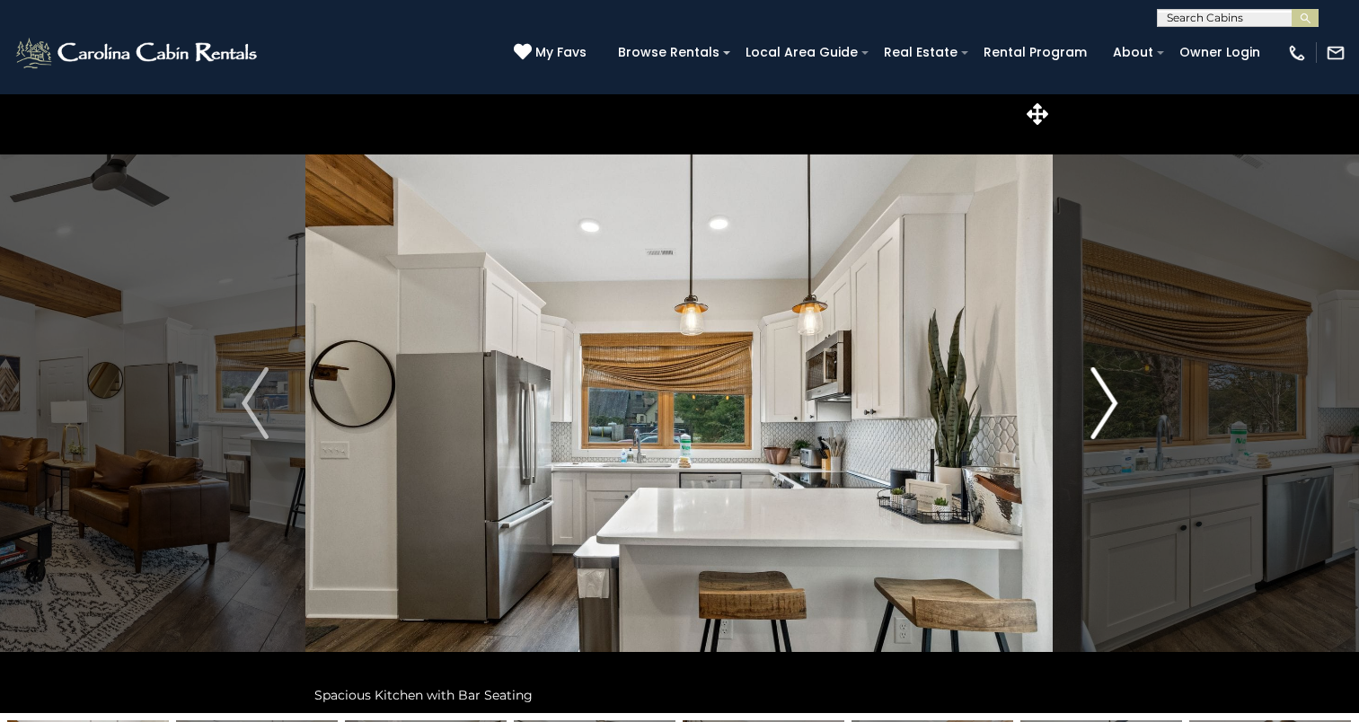
click at [1097, 423] on img "Next" at bounding box center [1104, 403] width 27 height 72
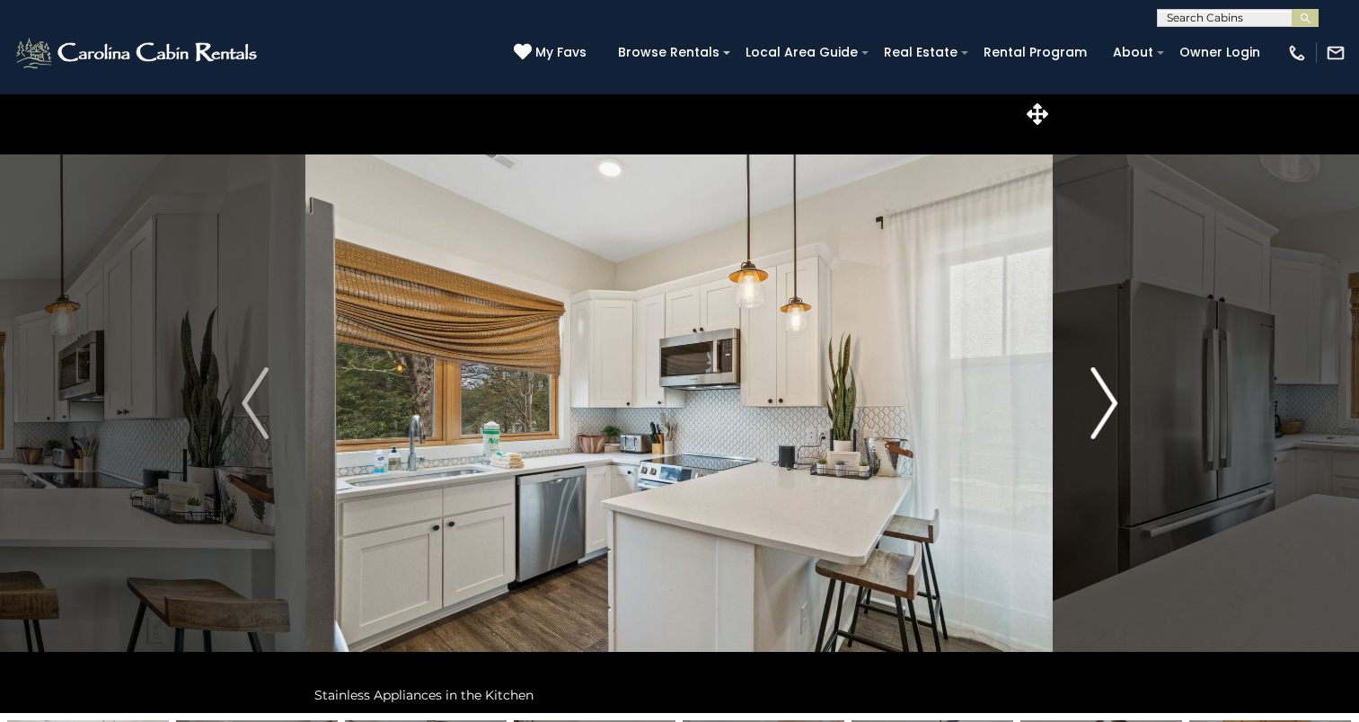
click at [1097, 423] on img "Next" at bounding box center [1104, 403] width 27 height 72
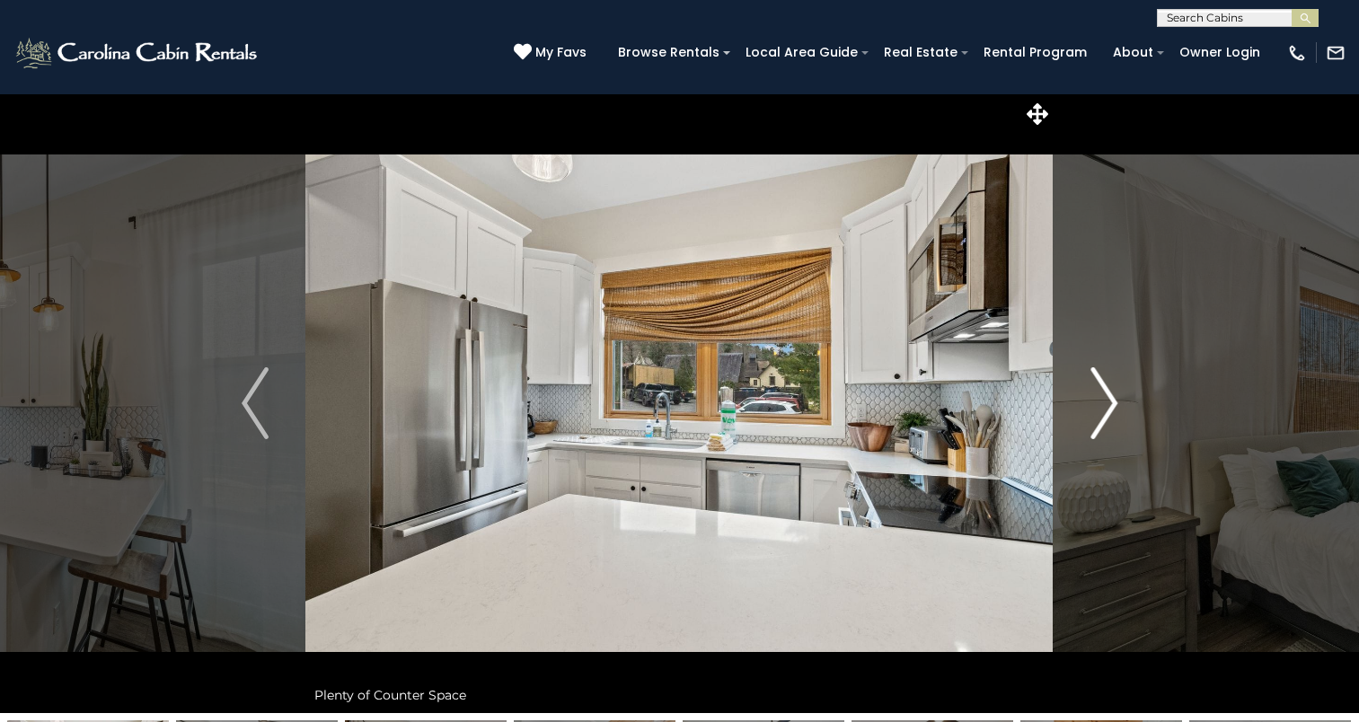
click at [1097, 423] on img "Next" at bounding box center [1104, 403] width 27 height 72
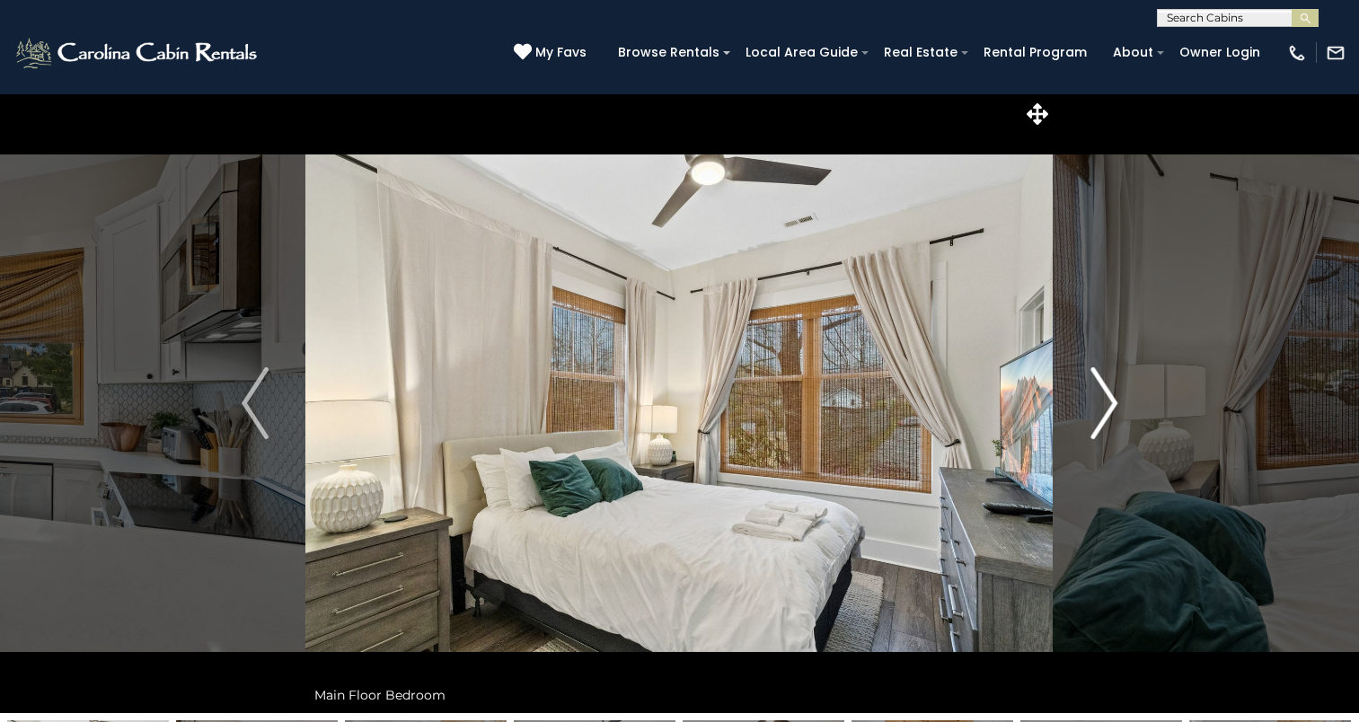
click at [1097, 423] on img "Next" at bounding box center [1104, 403] width 27 height 72
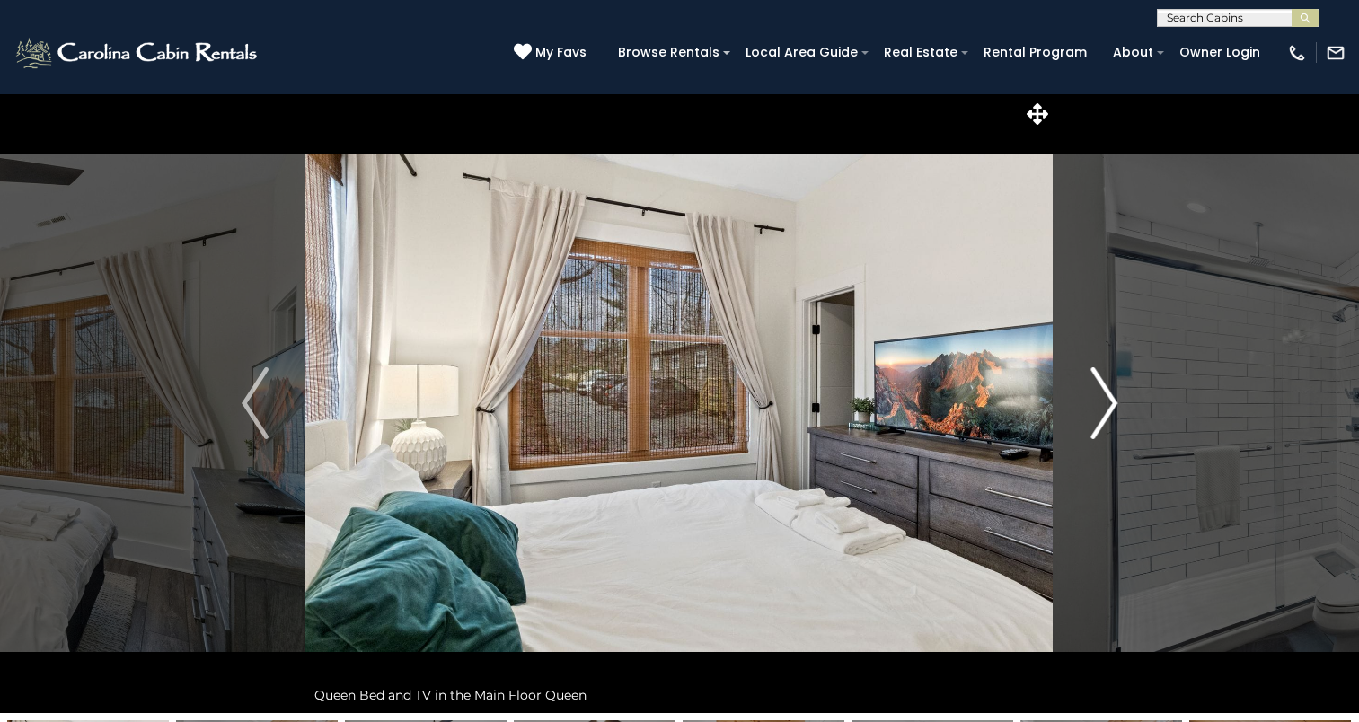
click at [1097, 423] on img "Next" at bounding box center [1104, 403] width 27 height 72
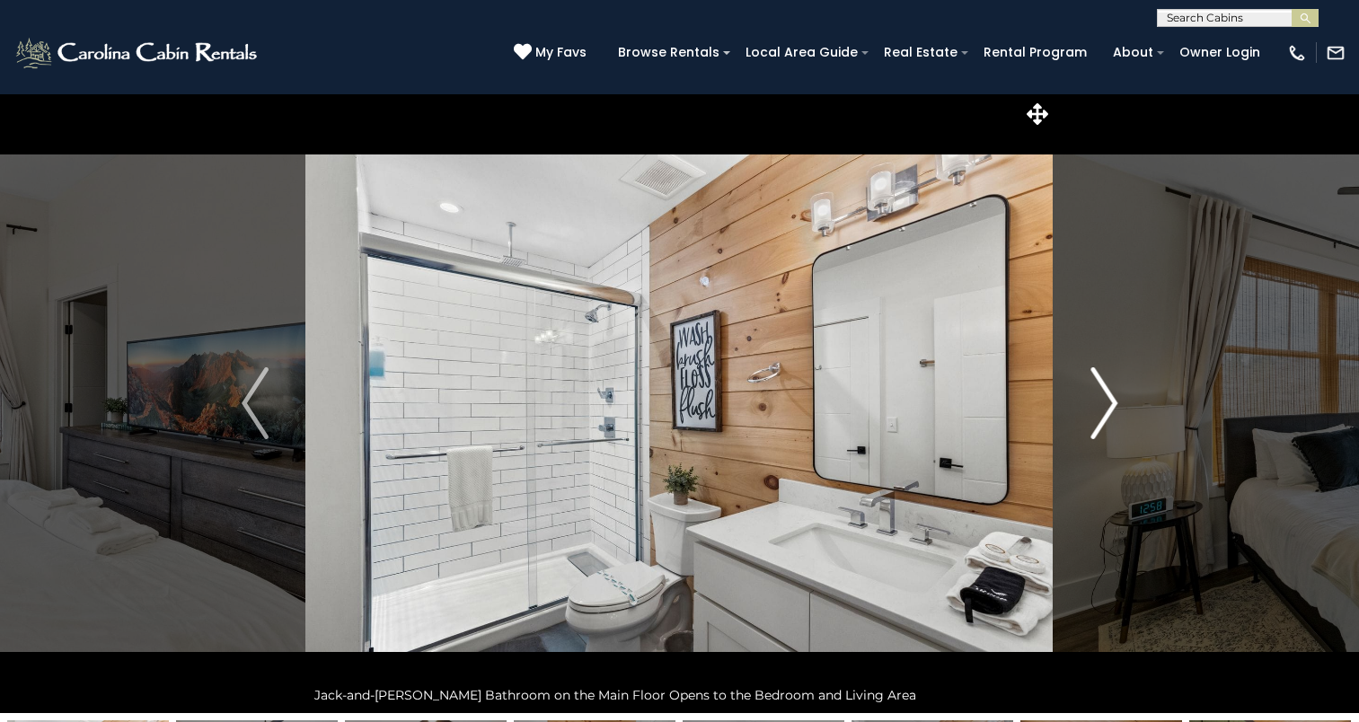
click at [1097, 423] on img "Next" at bounding box center [1104, 403] width 27 height 72
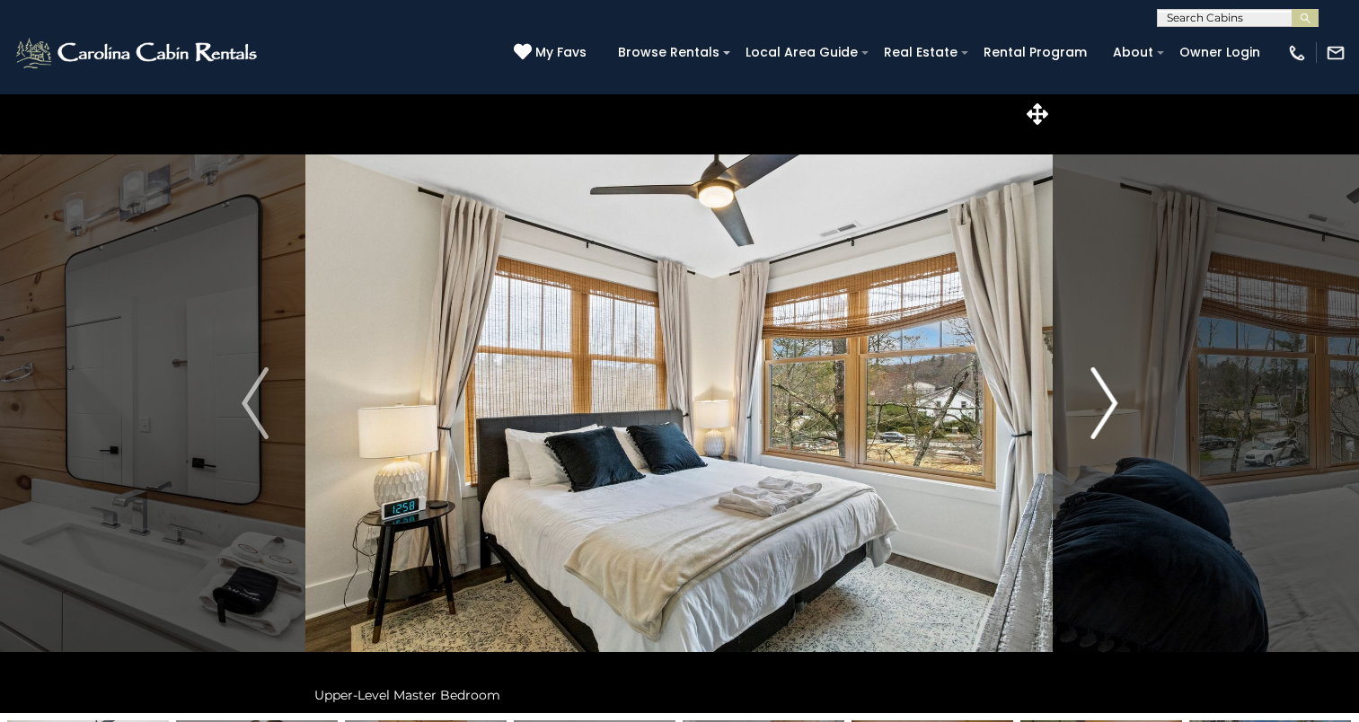
click at [1097, 423] on img "Next" at bounding box center [1104, 403] width 27 height 72
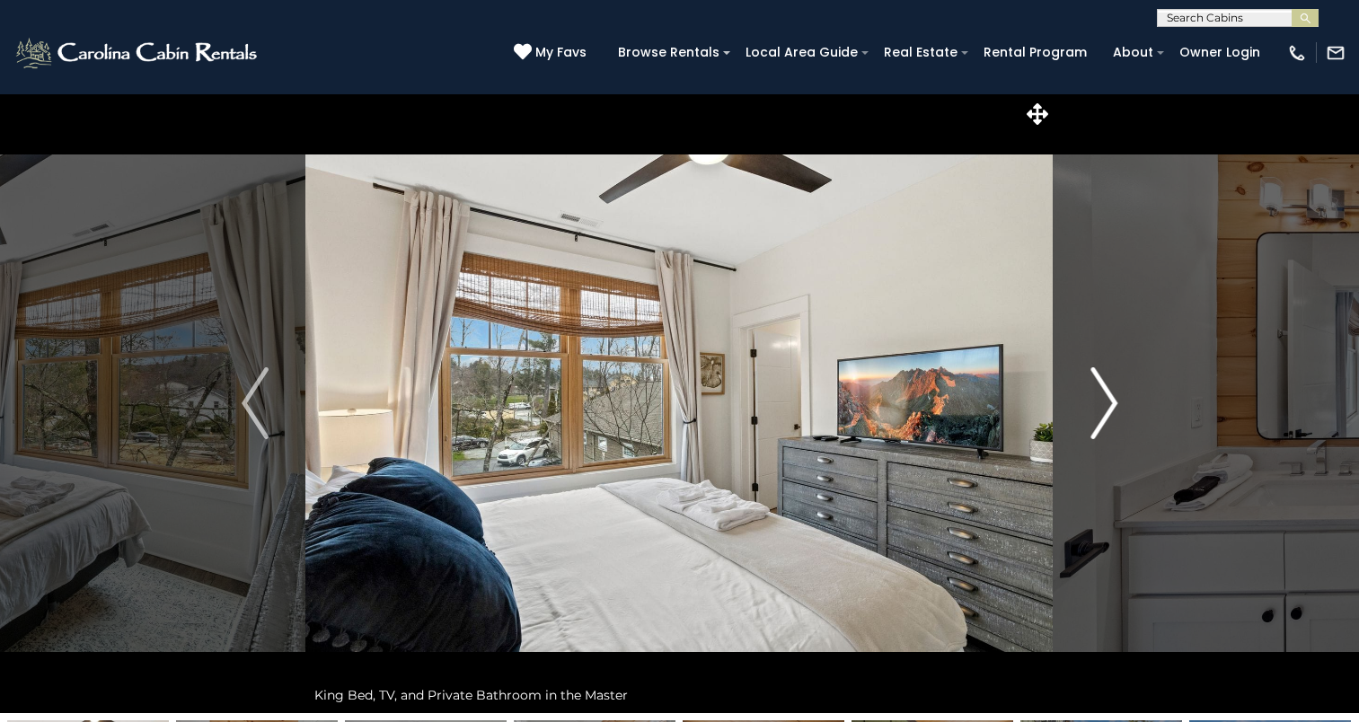
click at [1097, 423] on img "Next" at bounding box center [1104, 403] width 27 height 72
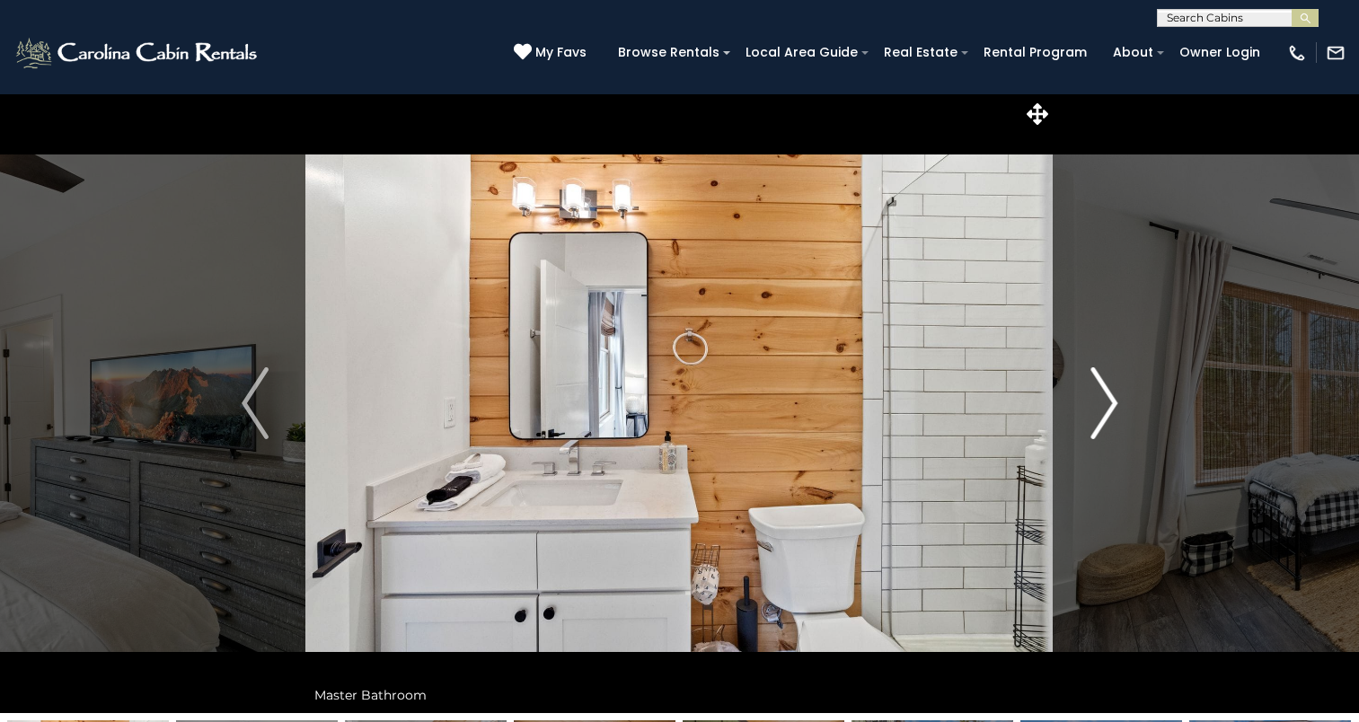
click at [1097, 423] on img "Next" at bounding box center [1104, 403] width 27 height 72
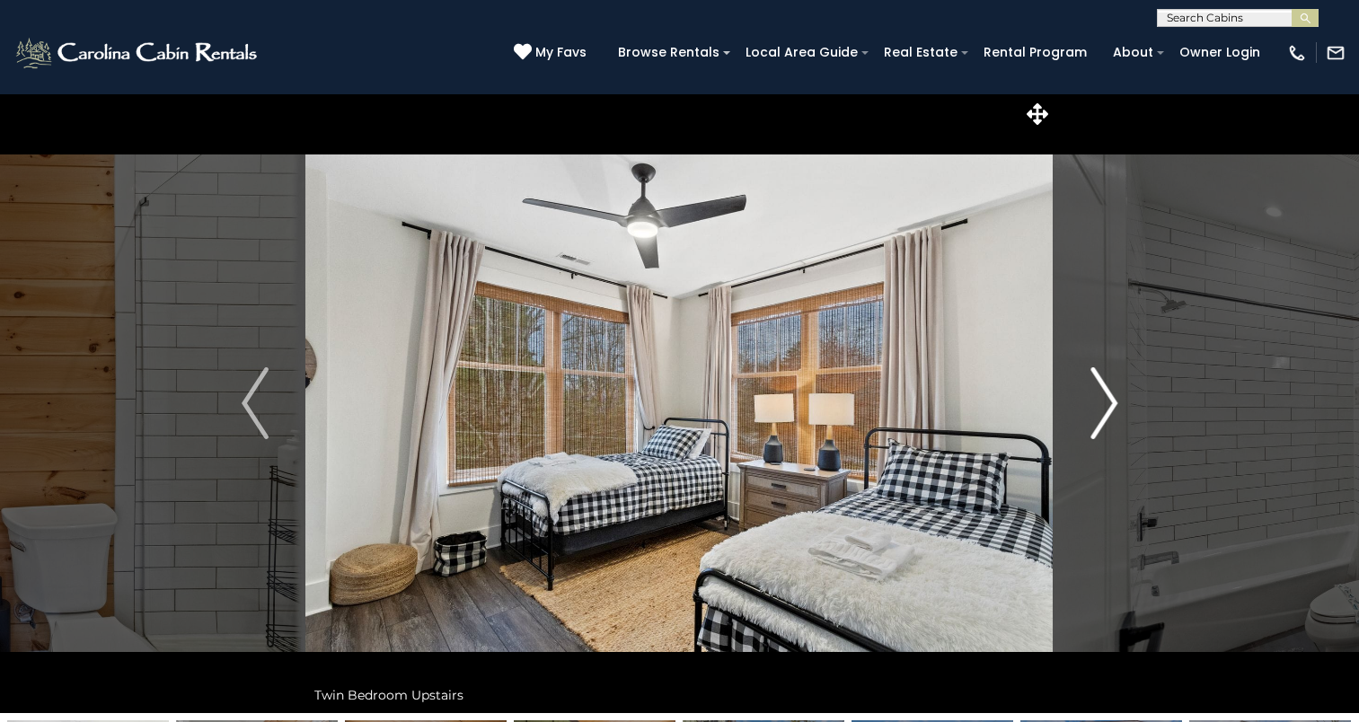
click at [1097, 423] on img "Next" at bounding box center [1104, 403] width 27 height 72
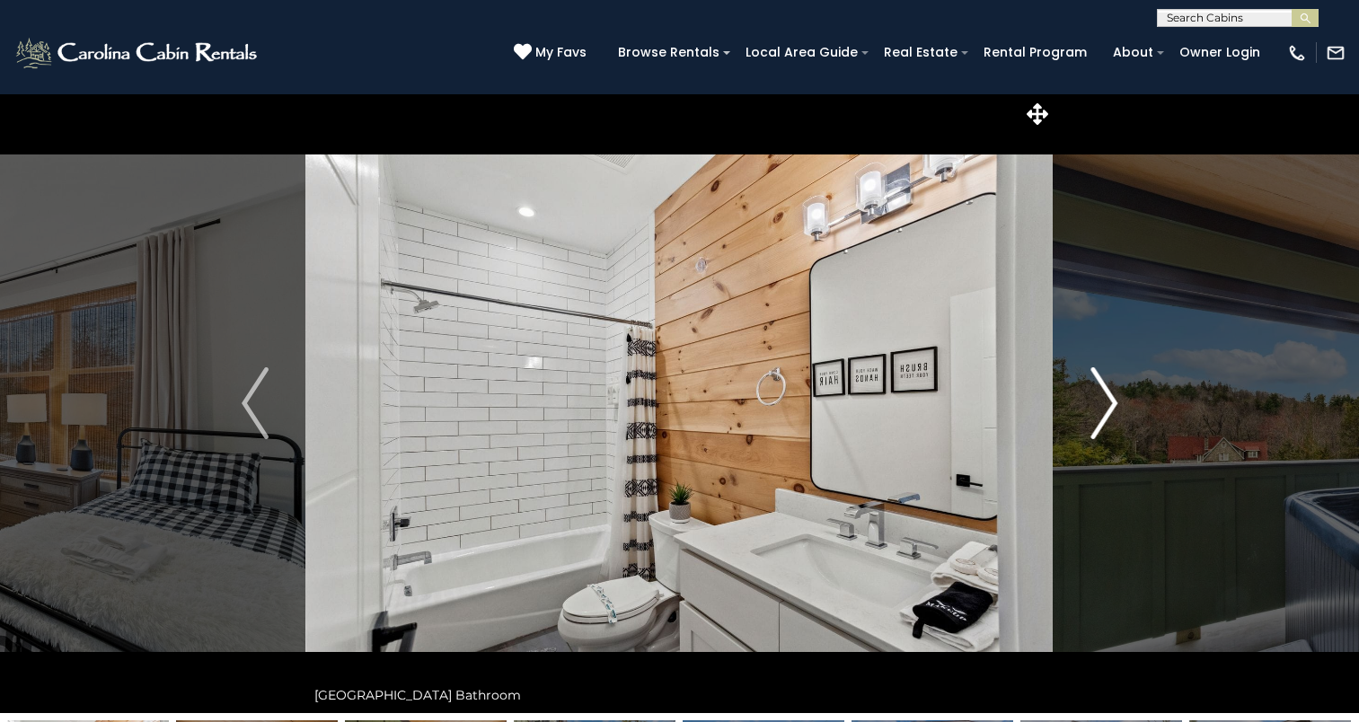
click at [1097, 423] on img "Next" at bounding box center [1104, 403] width 27 height 72
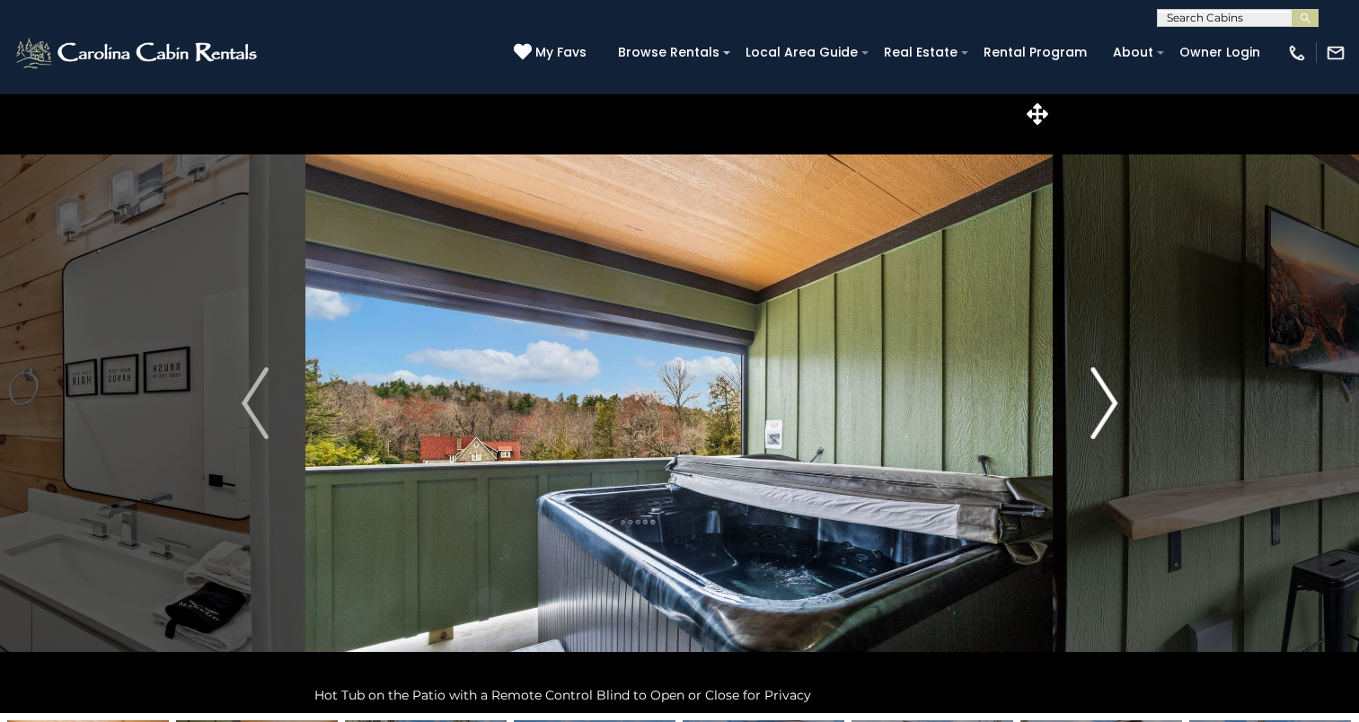
click at [1097, 423] on img "Next" at bounding box center [1104, 403] width 27 height 72
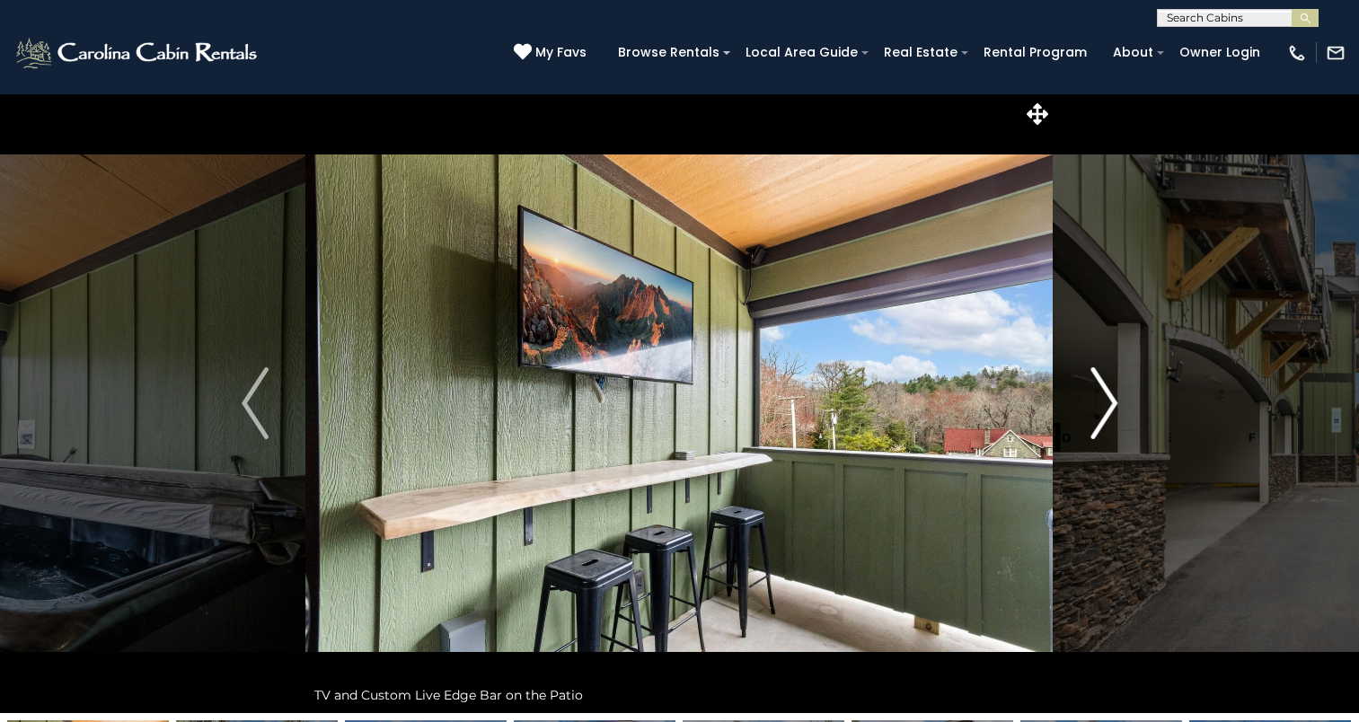
click at [1097, 423] on img "Next" at bounding box center [1104, 403] width 27 height 72
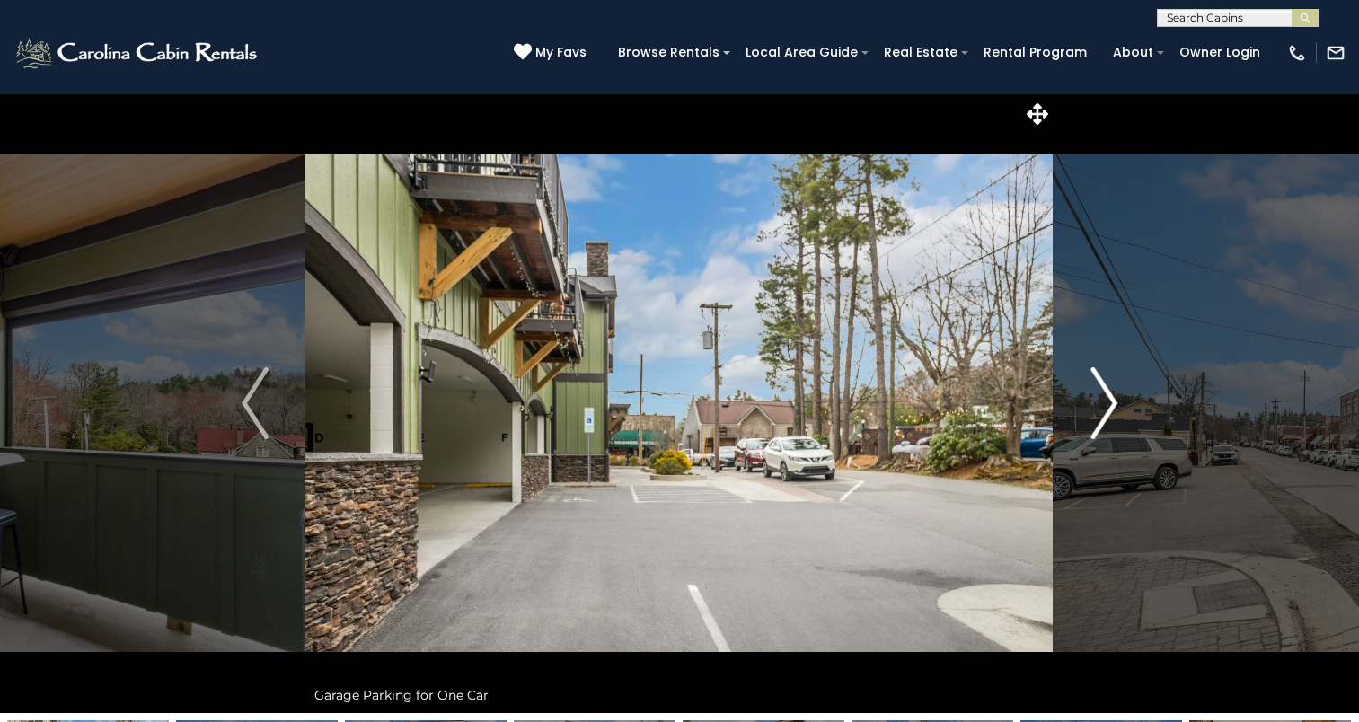
click at [1097, 423] on img "Next" at bounding box center [1104, 403] width 27 height 72
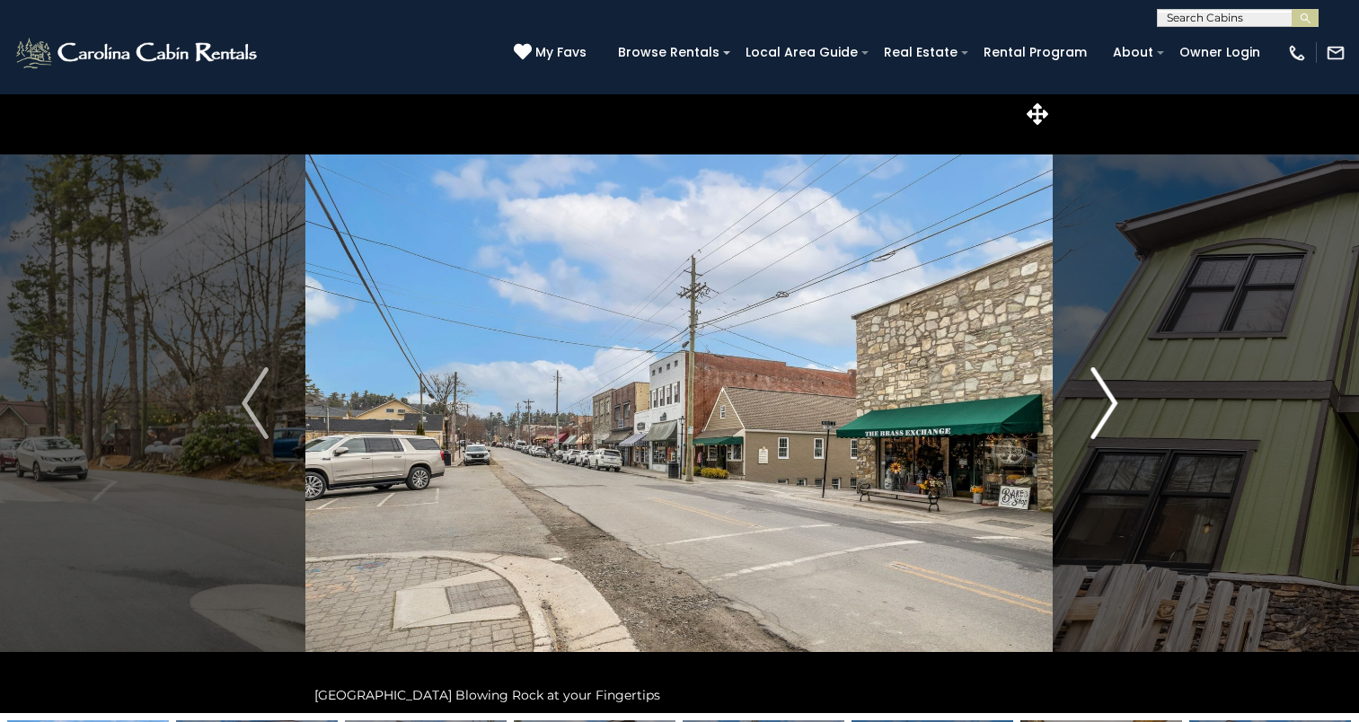
click at [1091, 427] on img "Next" at bounding box center [1104, 403] width 27 height 72
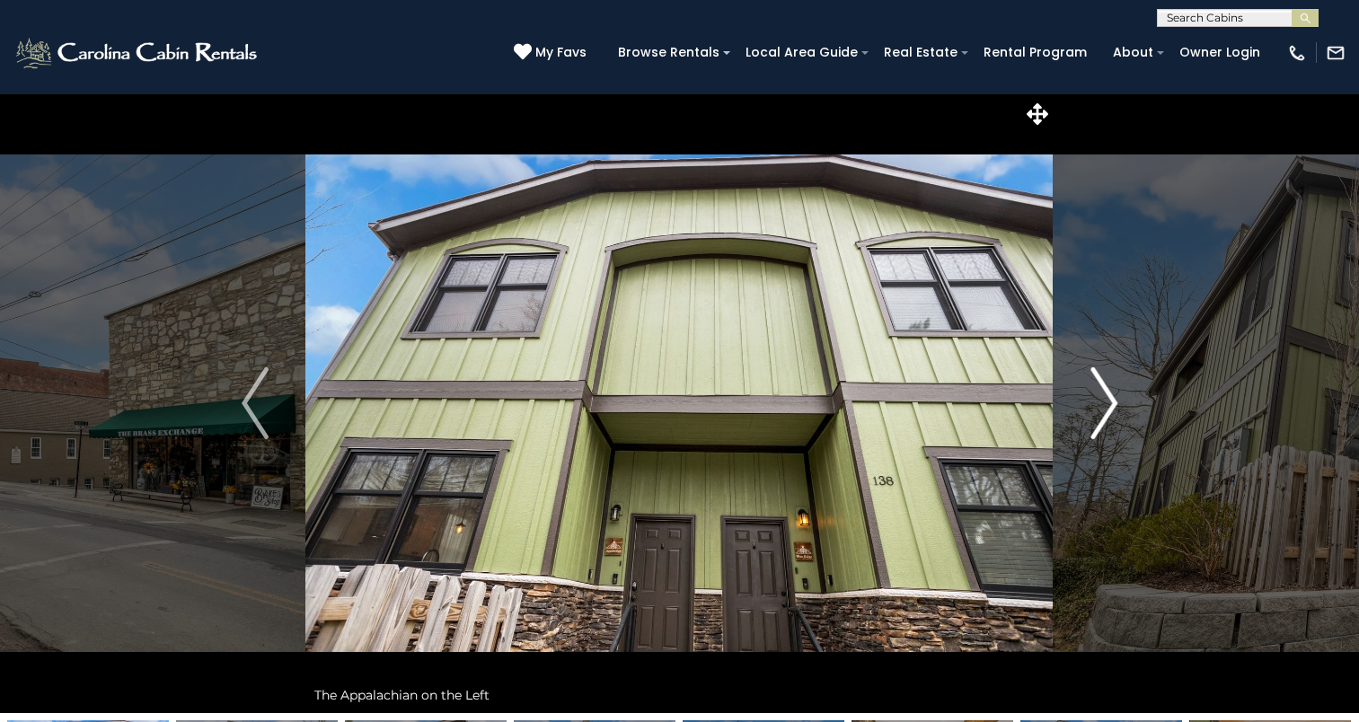
click at [1091, 427] on img "Next" at bounding box center [1104, 403] width 27 height 72
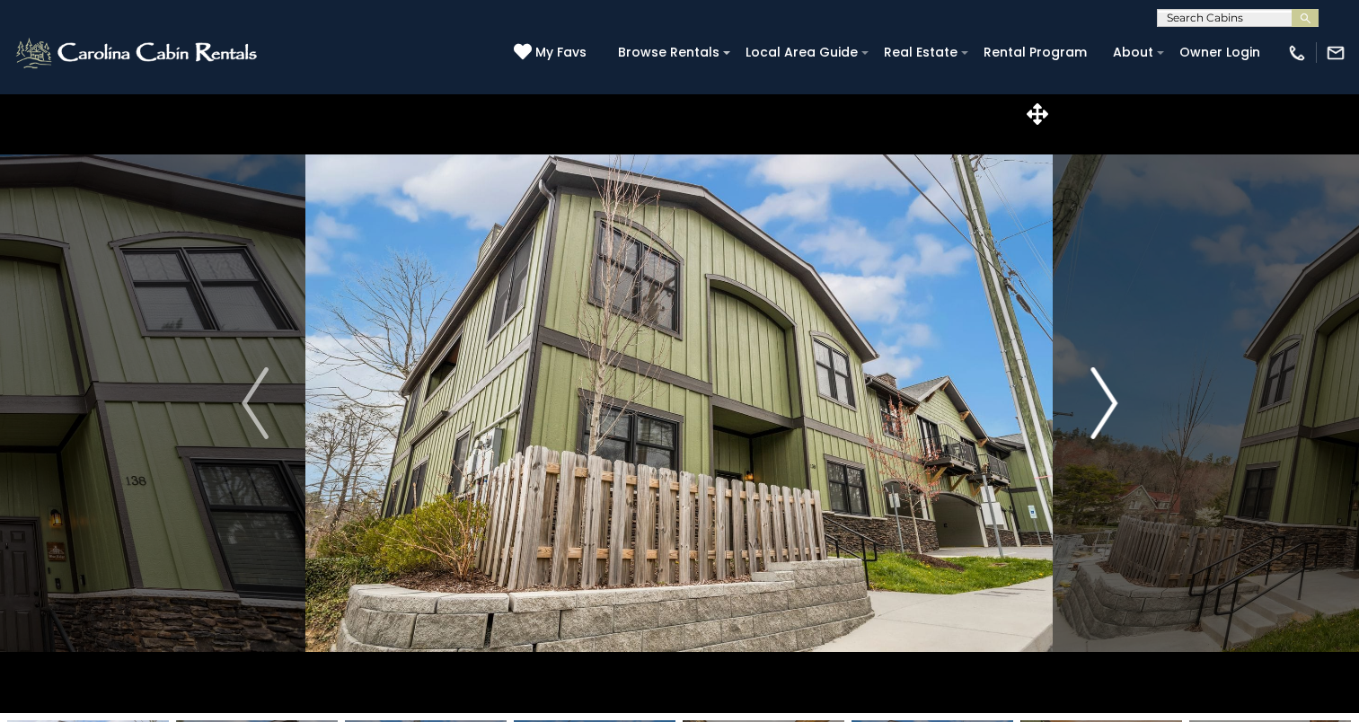
click at [1091, 427] on img "Next" at bounding box center [1104, 403] width 27 height 72
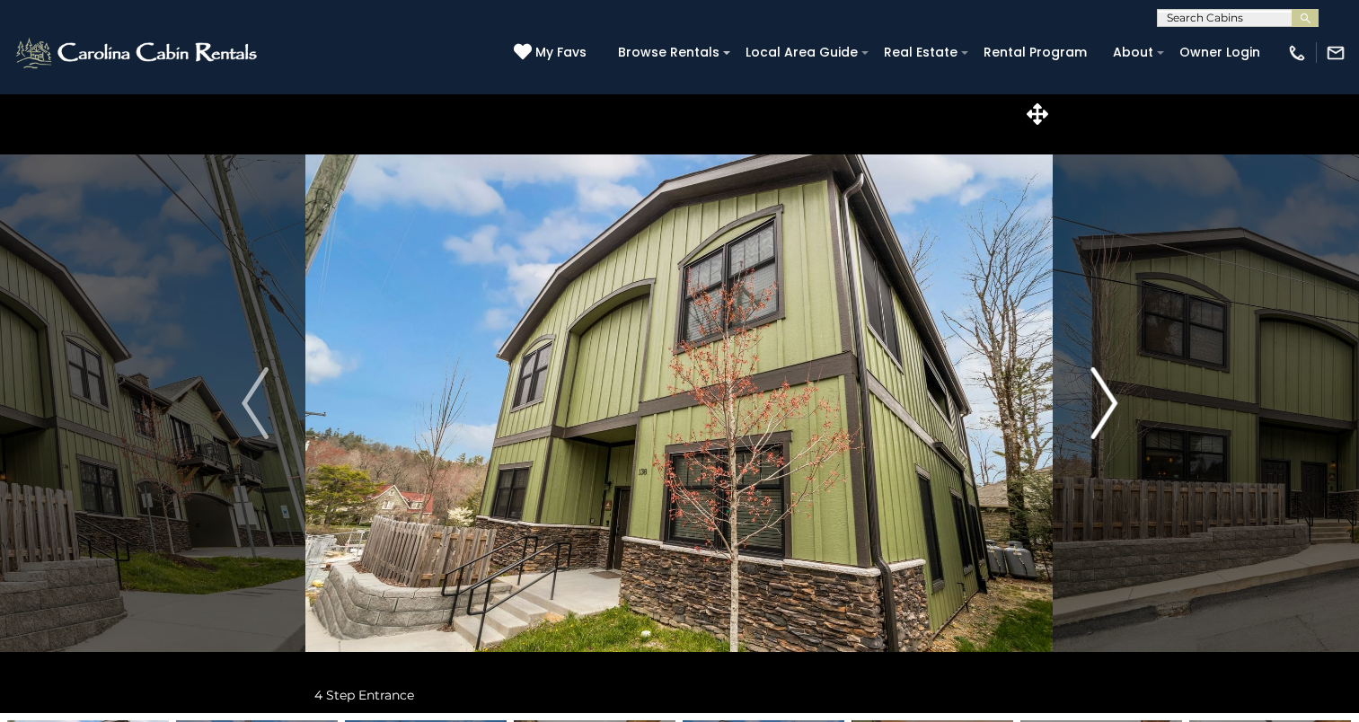
click at [1091, 427] on img "Next" at bounding box center [1104, 403] width 27 height 72
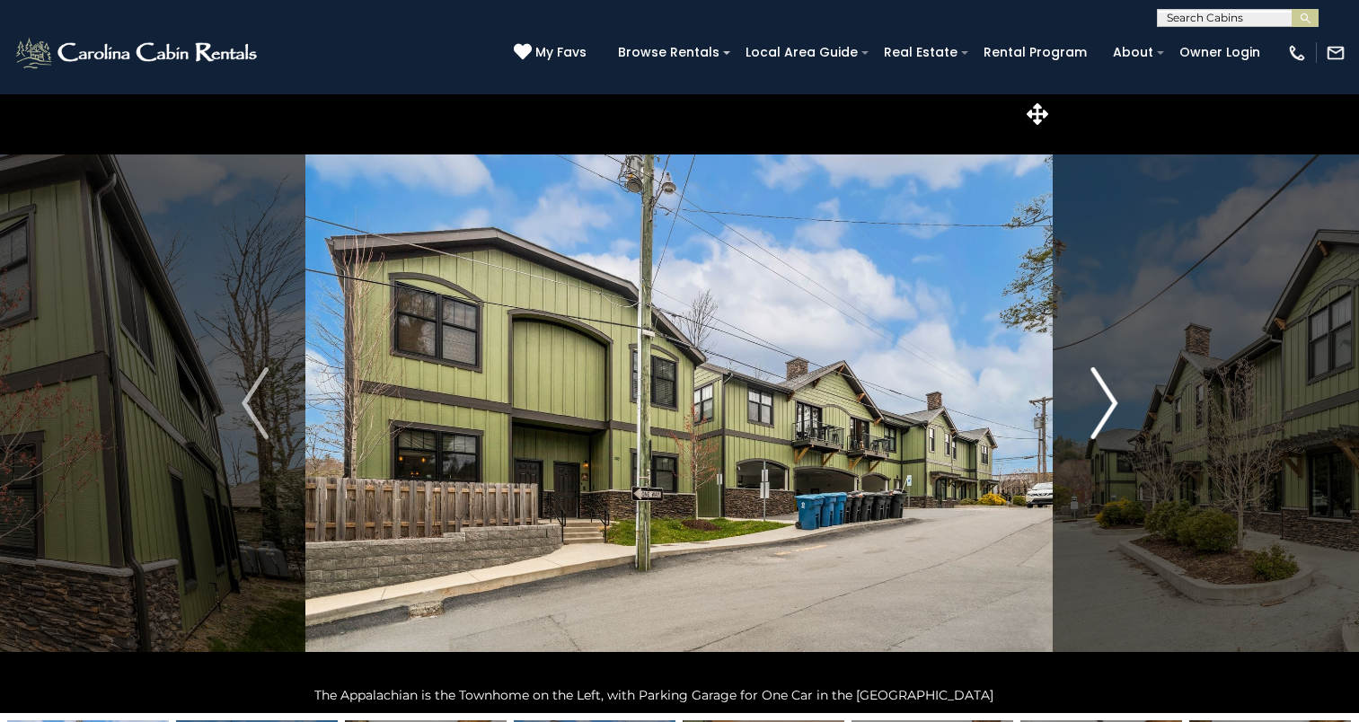
drag, startPoint x: 1091, startPoint y: 427, endPoint x: 1107, endPoint y: 535, distance: 109.0
click at [1107, 535] on button "Next" at bounding box center [1104, 403] width 101 height 620
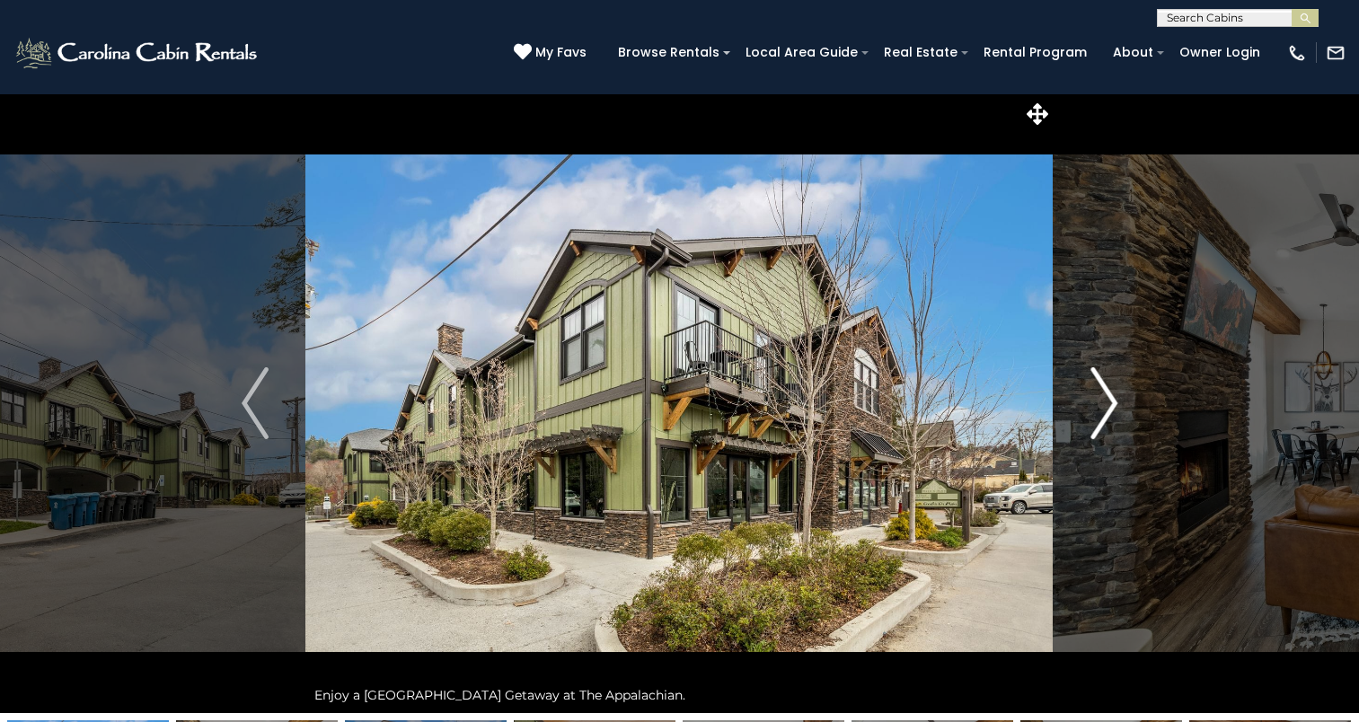
click at [1092, 413] on img "Next" at bounding box center [1104, 403] width 27 height 72
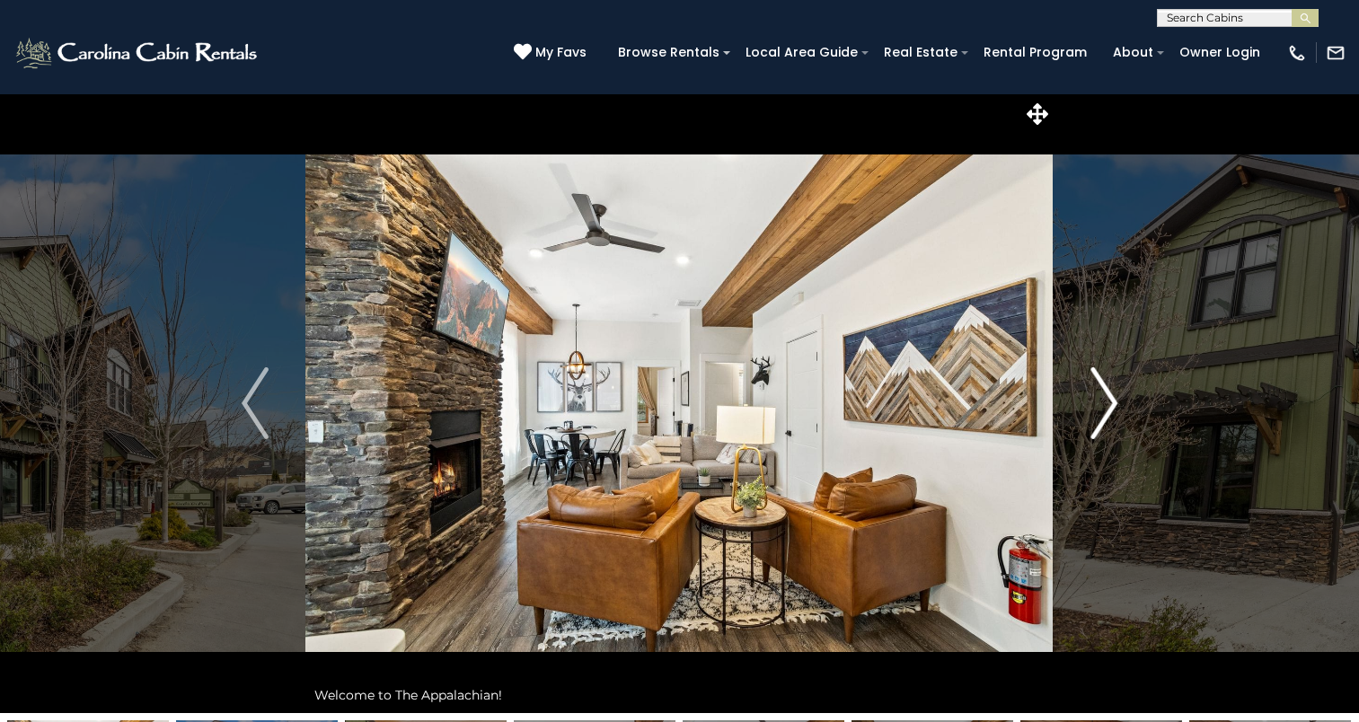
click at [1092, 413] on img "Next" at bounding box center [1104, 403] width 27 height 72
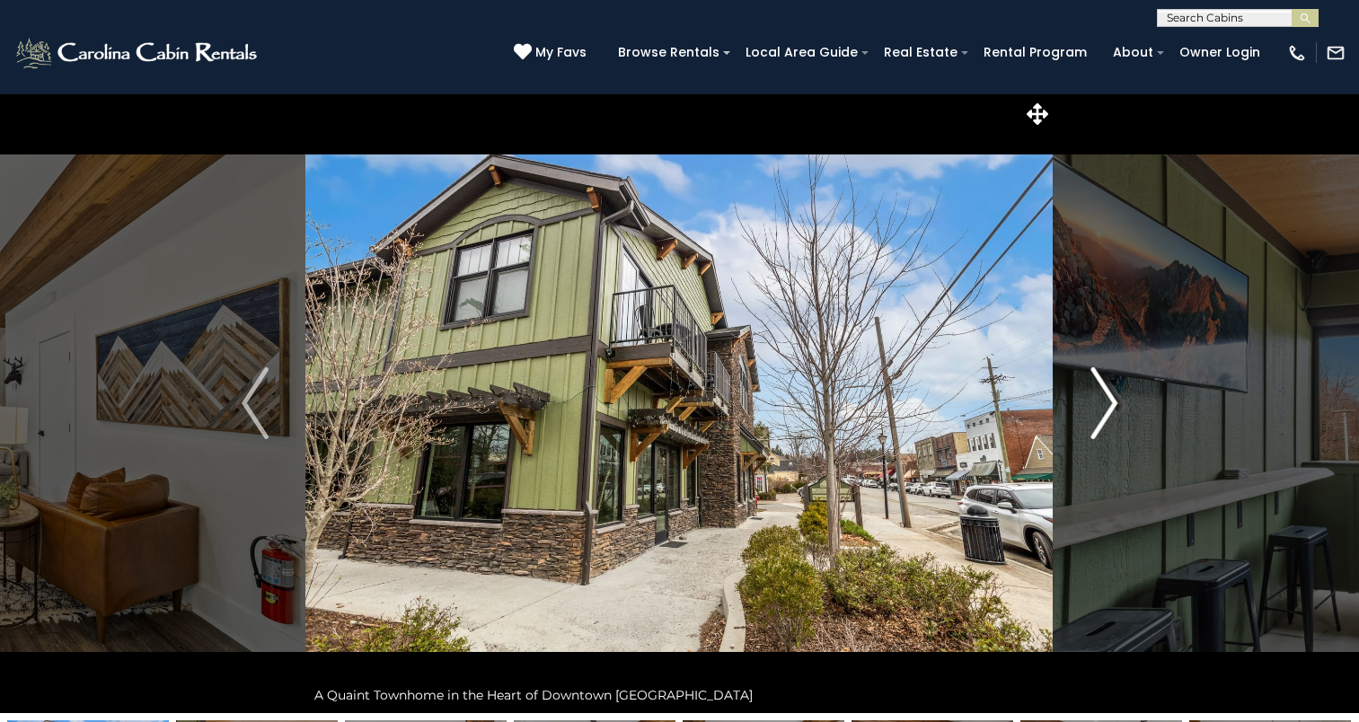
click at [1092, 413] on img "Next" at bounding box center [1104, 403] width 27 height 72
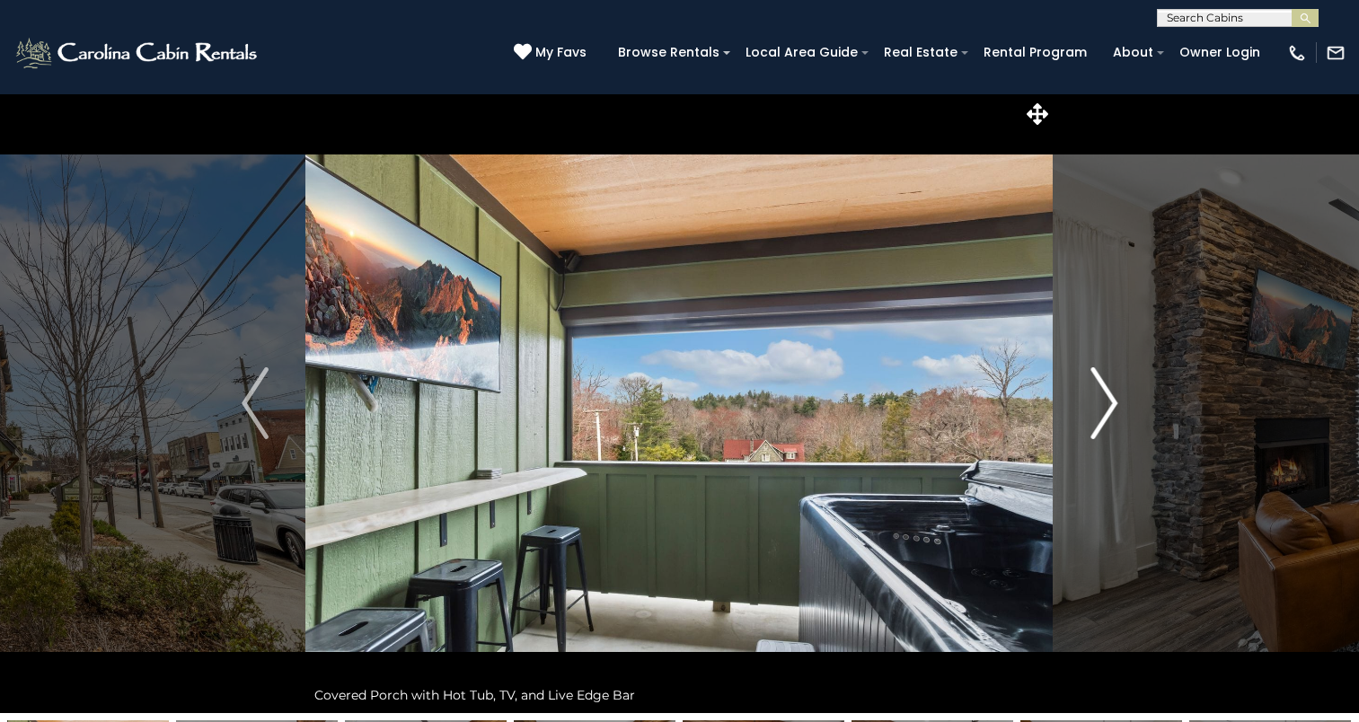
click at [1092, 413] on img "Next" at bounding box center [1104, 403] width 27 height 72
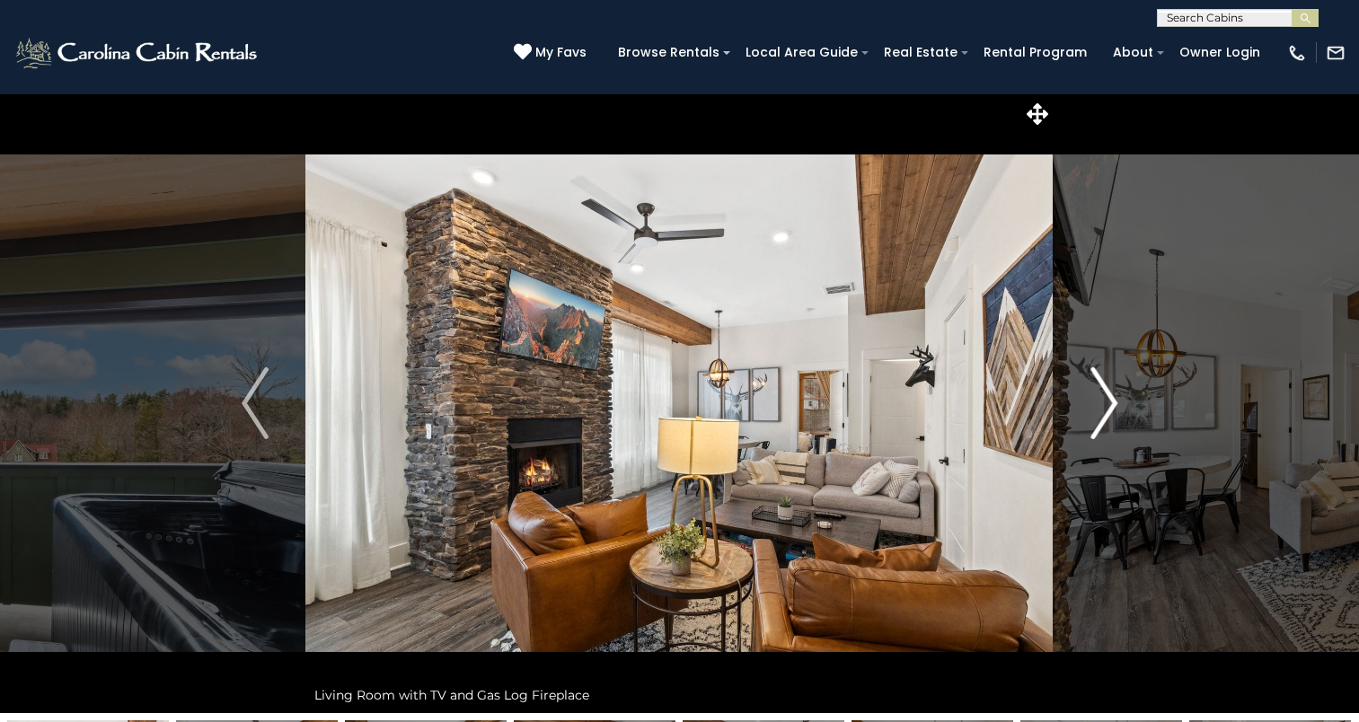
click at [1092, 413] on img "Next" at bounding box center [1104, 403] width 27 height 72
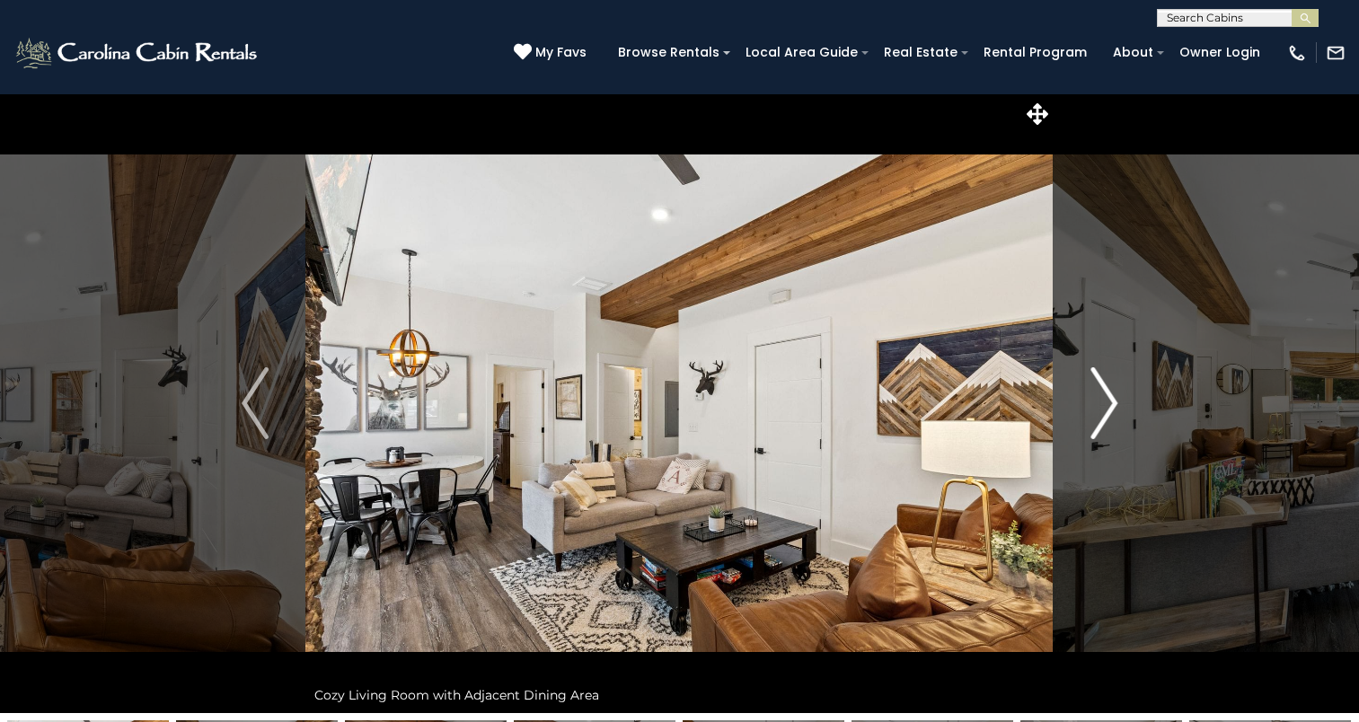
click at [1092, 413] on img "Next" at bounding box center [1104, 403] width 27 height 72
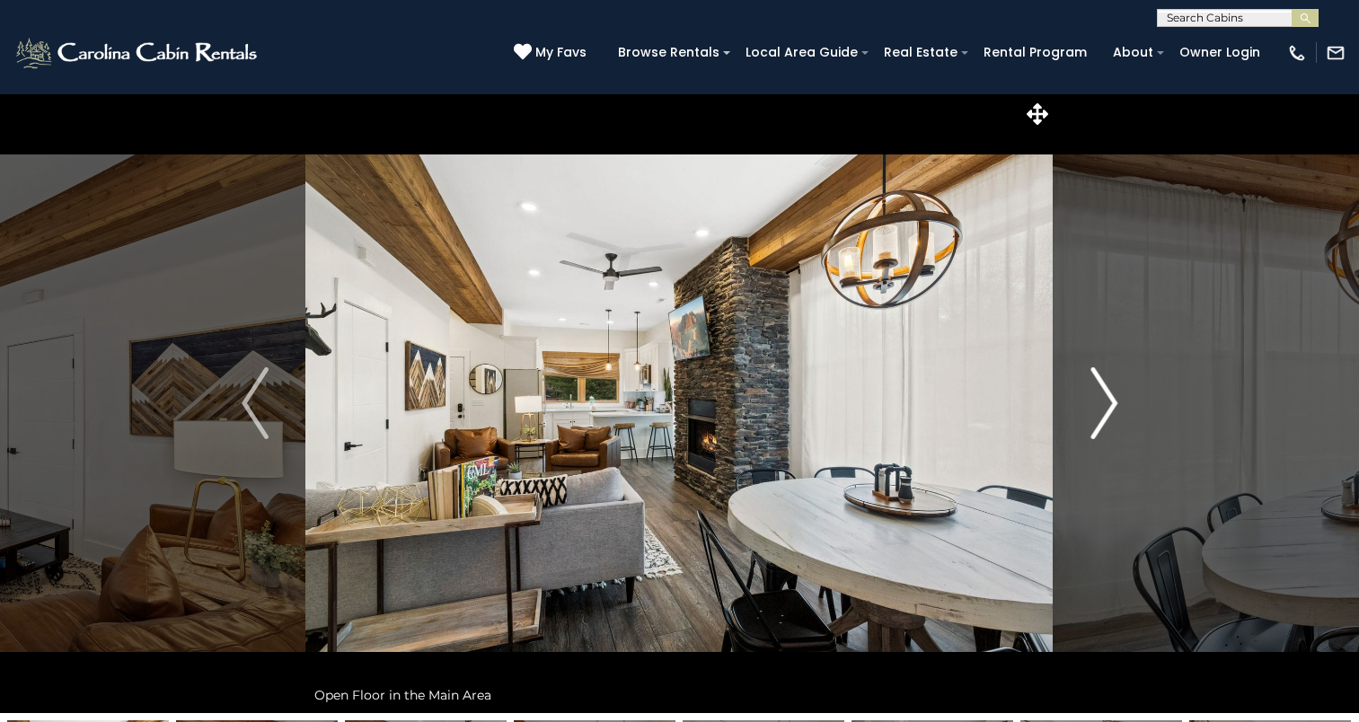
click at [1092, 413] on img "Next" at bounding box center [1104, 403] width 27 height 72
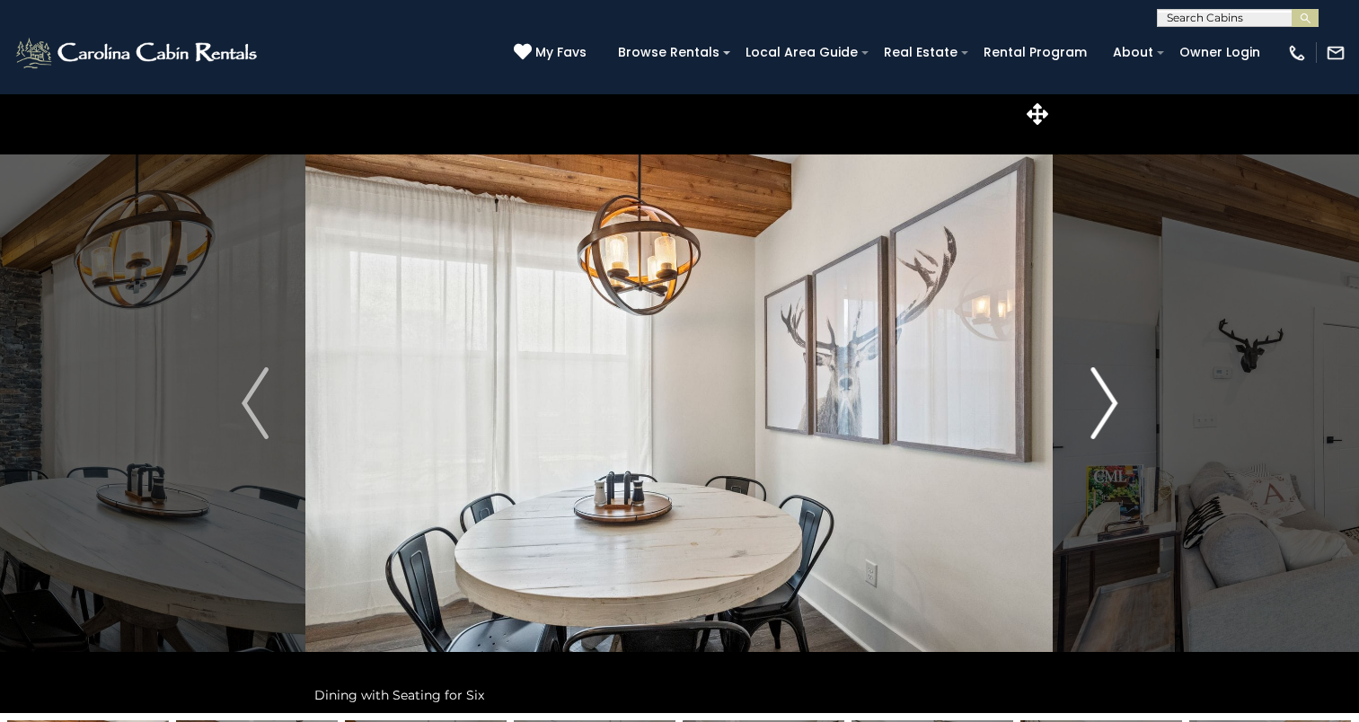
click at [1092, 413] on img "Next" at bounding box center [1104, 403] width 27 height 72
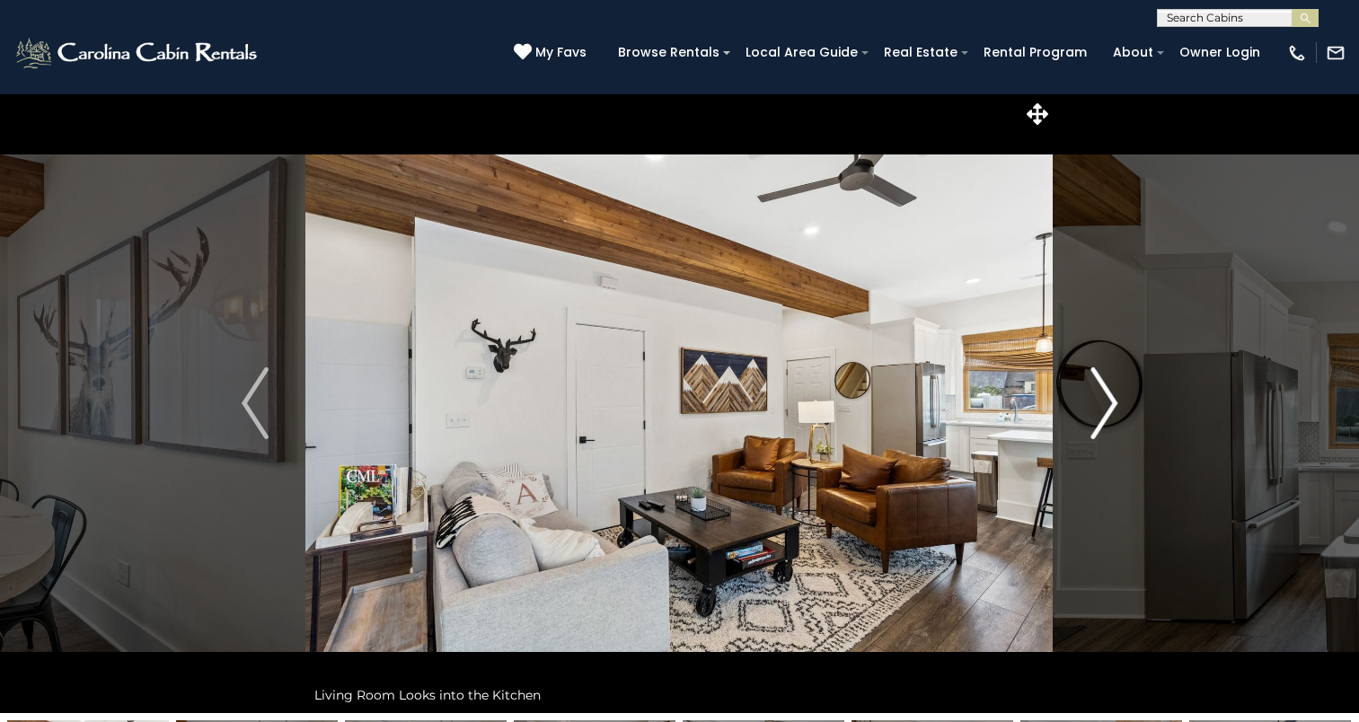
click at [1092, 413] on img "Next" at bounding box center [1104, 403] width 27 height 72
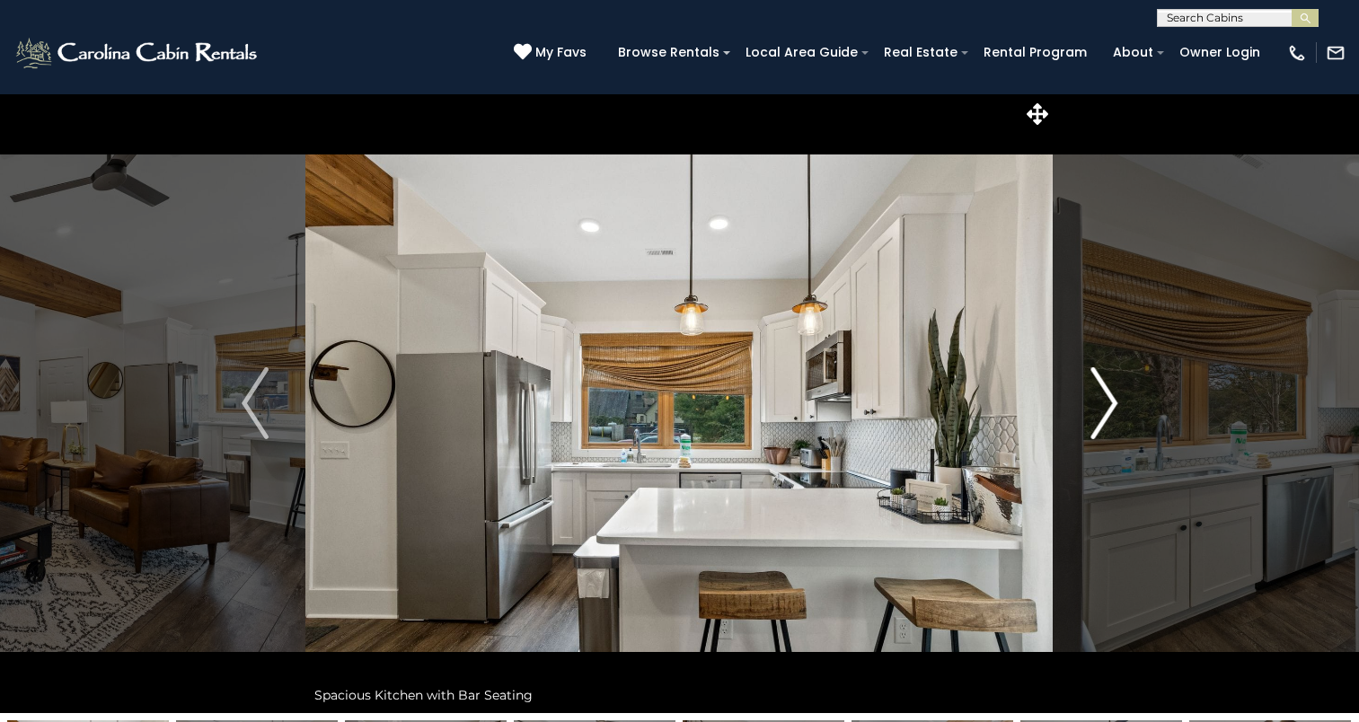
click at [1092, 413] on img "Next" at bounding box center [1104, 403] width 27 height 72
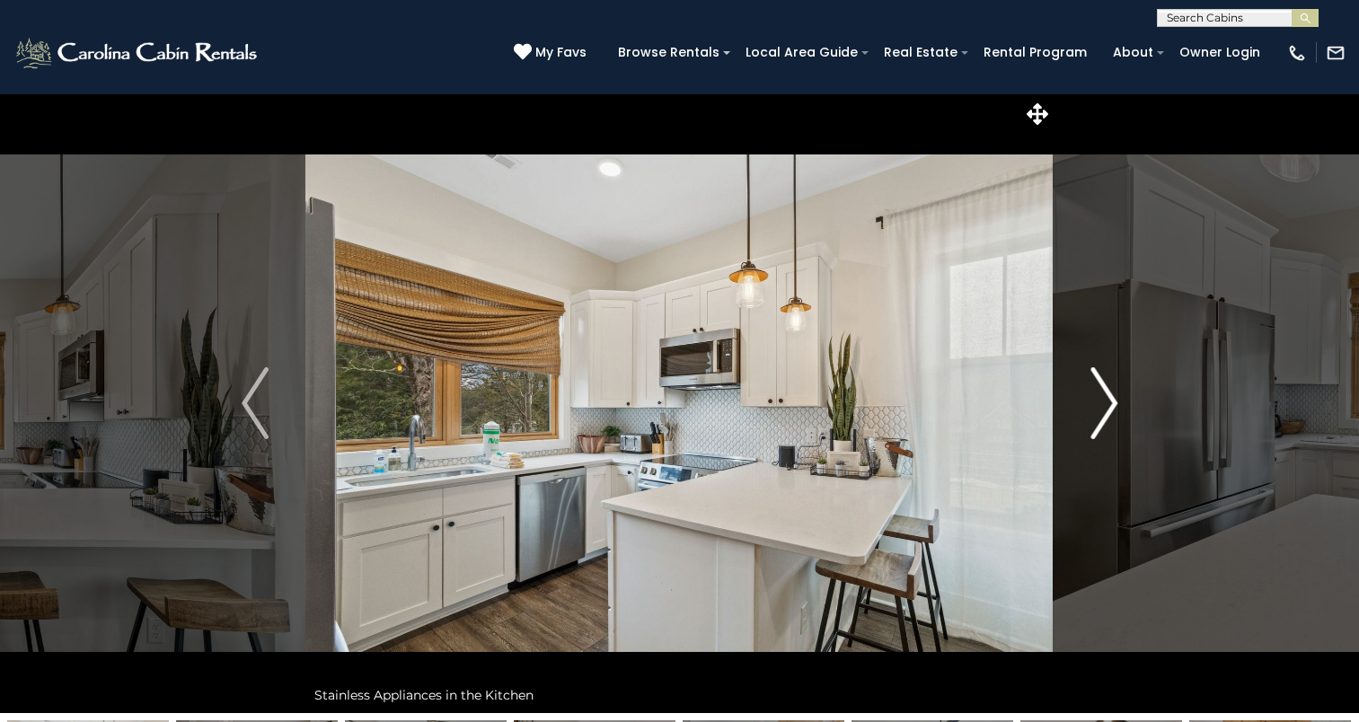
click at [1092, 413] on img "Next" at bounding box center [1104, 403] width 27 height 72
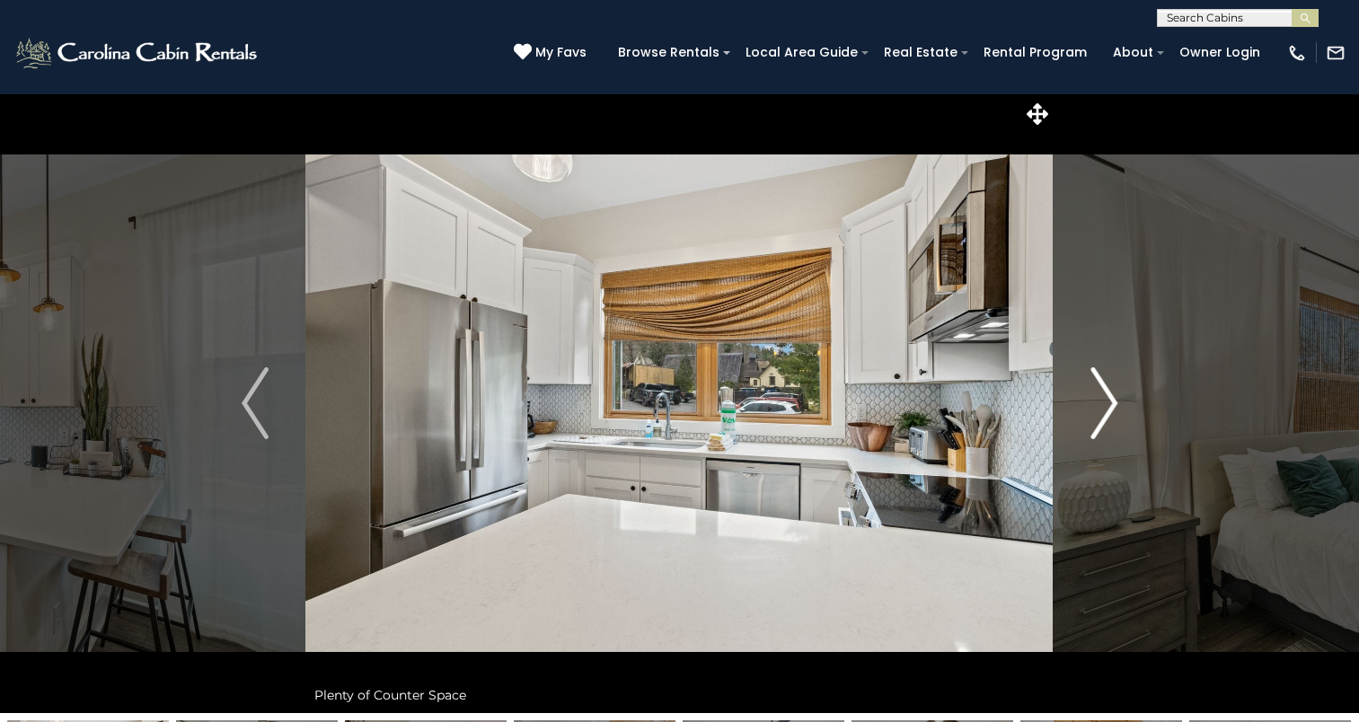
click at [1092, 413] on img "Next" at bounding box center [1104, 403] width 27 height 72
